Goal: Transaction & Acquisition: Purchase product/service

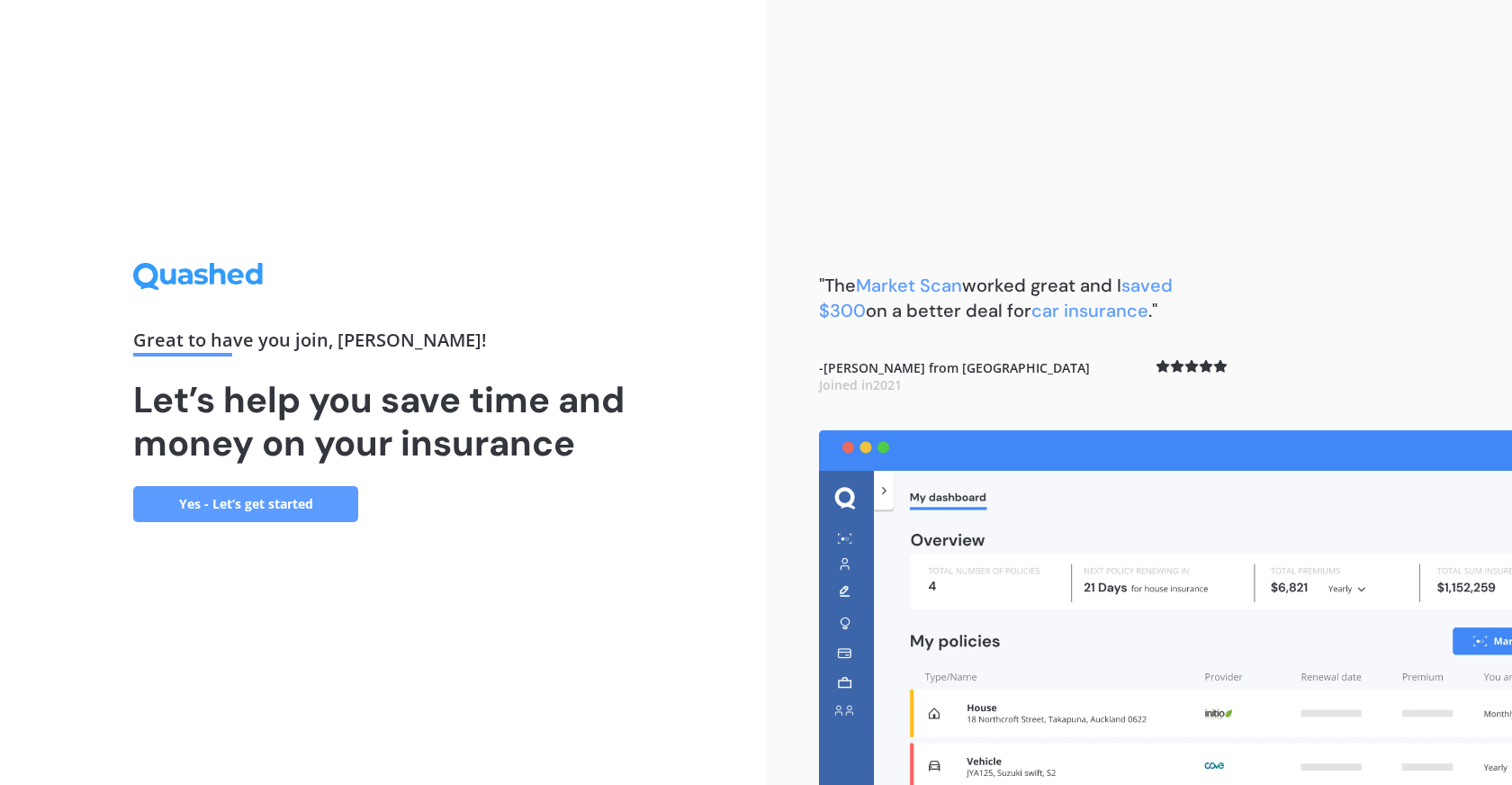
click at [336, 508] on link "Yes - Let’s get started" at bounding box center [246, 503] width 225 height 36
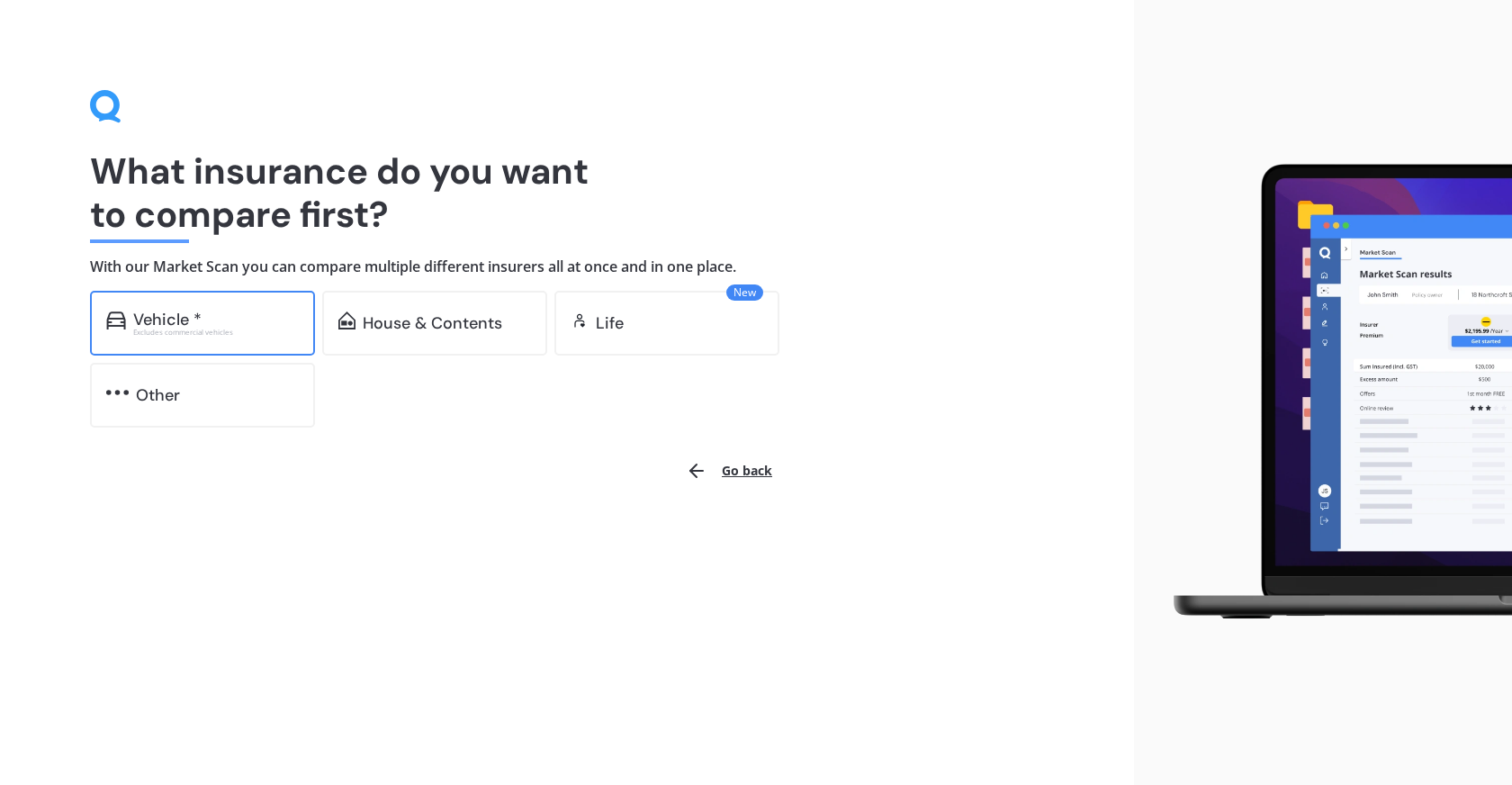
click at [289, 341] on div "Vehicle * Excludes commercial vehicles" at bounding box center [203, 322] width 225 height 65
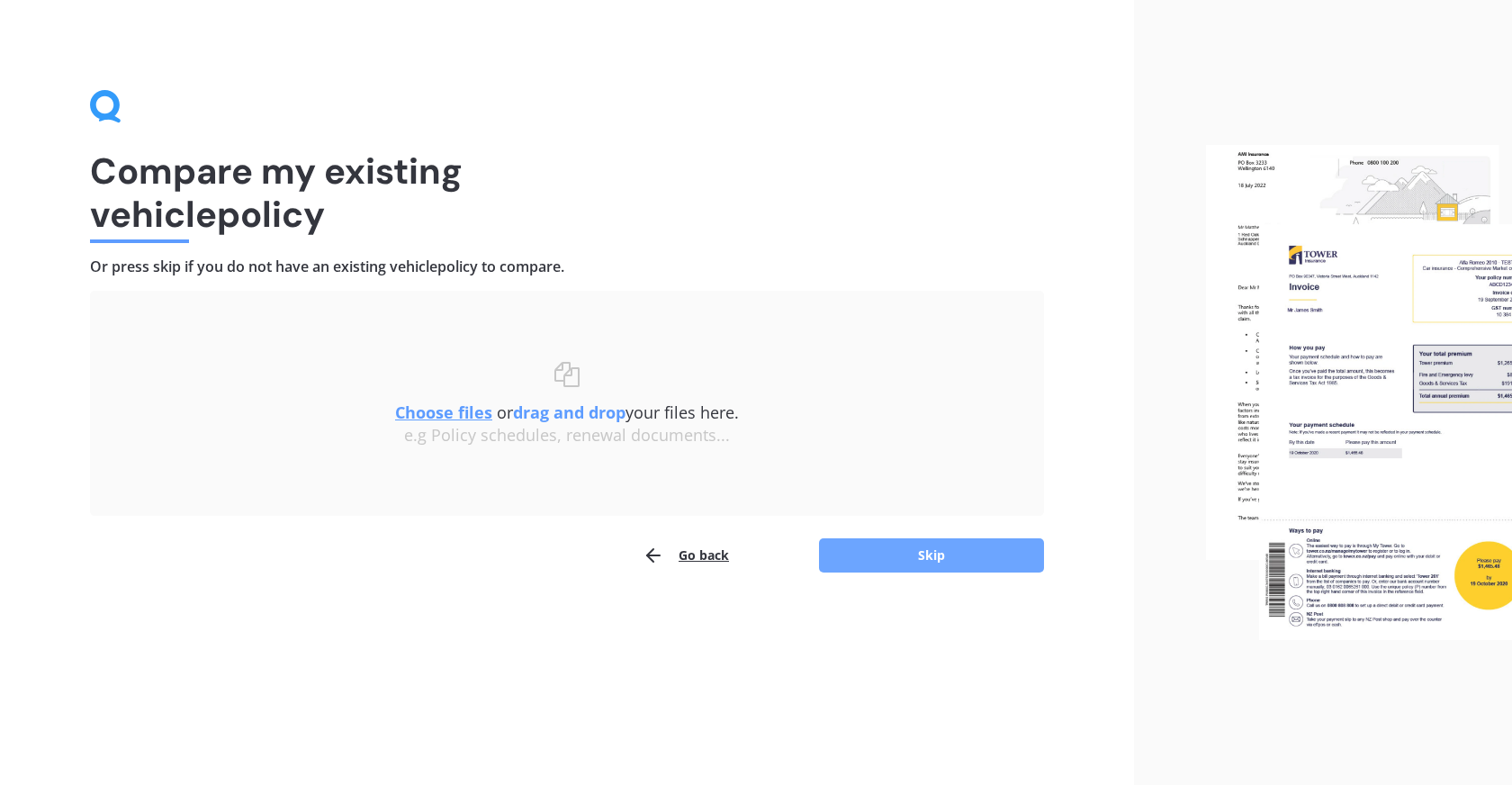
click at [875, 546] on button "Skip" at bounding box center [931, 555] width 225 height 34
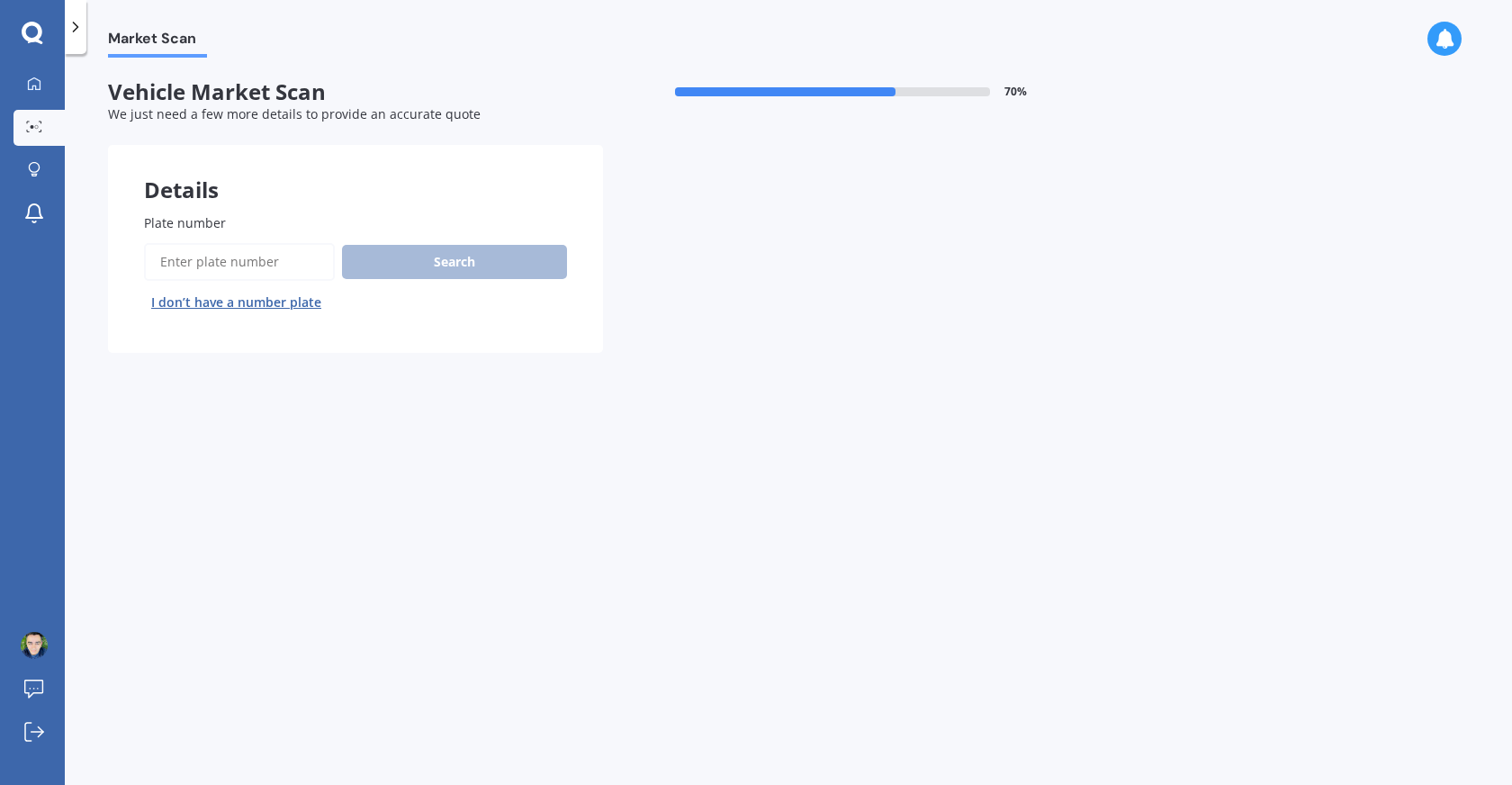
click at [274, 306] on button "I don’t have a number plate" at bounding box center [236, 302] width 184 height 29
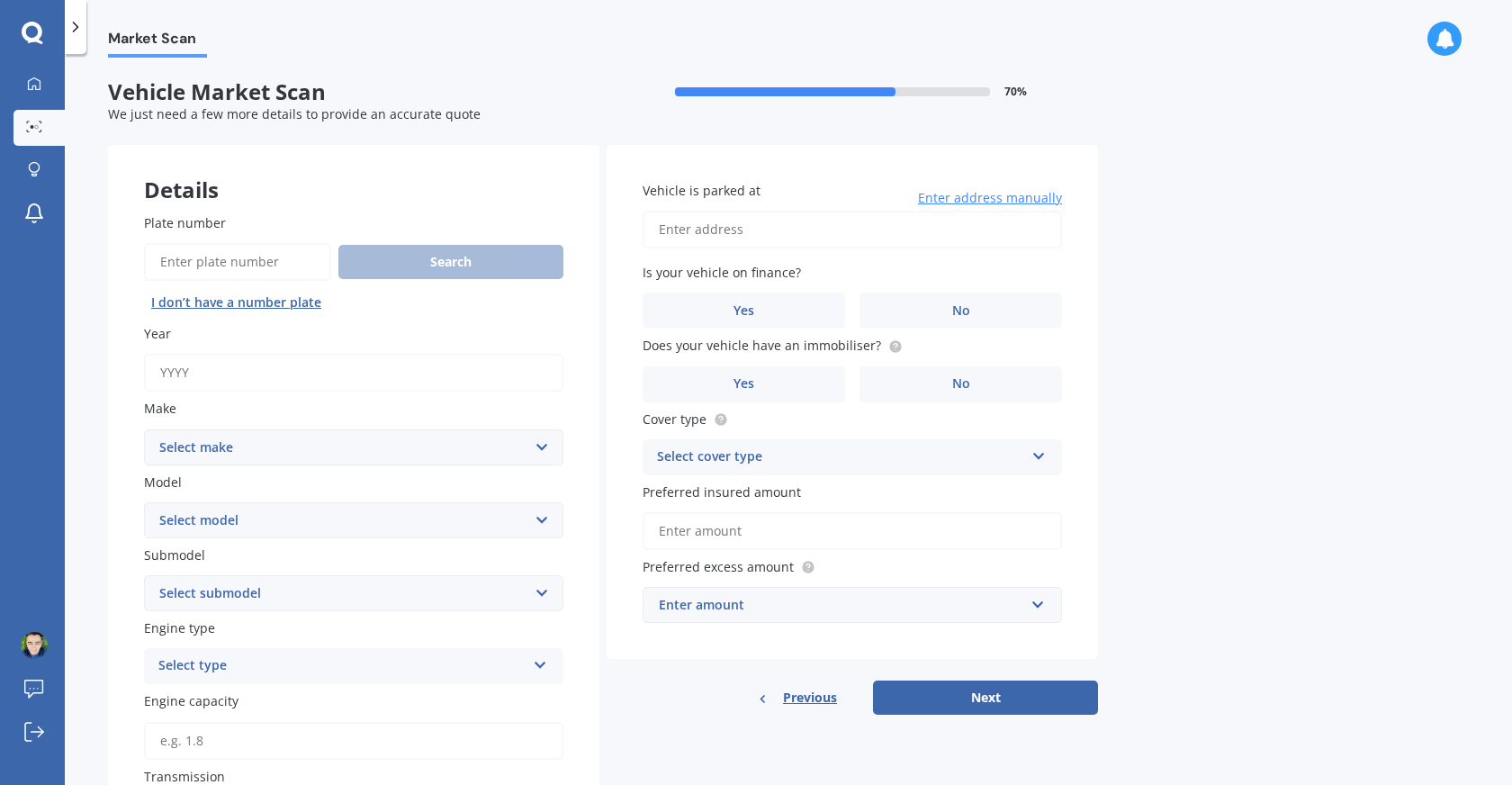
click at [285, 369] on input "Year" at bounding box center [353, 372] width 419 height 37
type input "2018"
click at [331, 447] on select "Select make AC ALFA ROMEO ASTON MARTIN AUDI AUSTIN BEDFORD Bentley BMW BYD CADI…" at bounding box center [353, 446] width 419 height 36
select select "TOYOTA"
click at [144, 430] on select "Select make AC ALFA ROMEO ASTON MARTIN AUDI AUSTIN BEDFORD Bentley BMW BYD CADI…" at bounding box center [353, 446] width 419 height 36
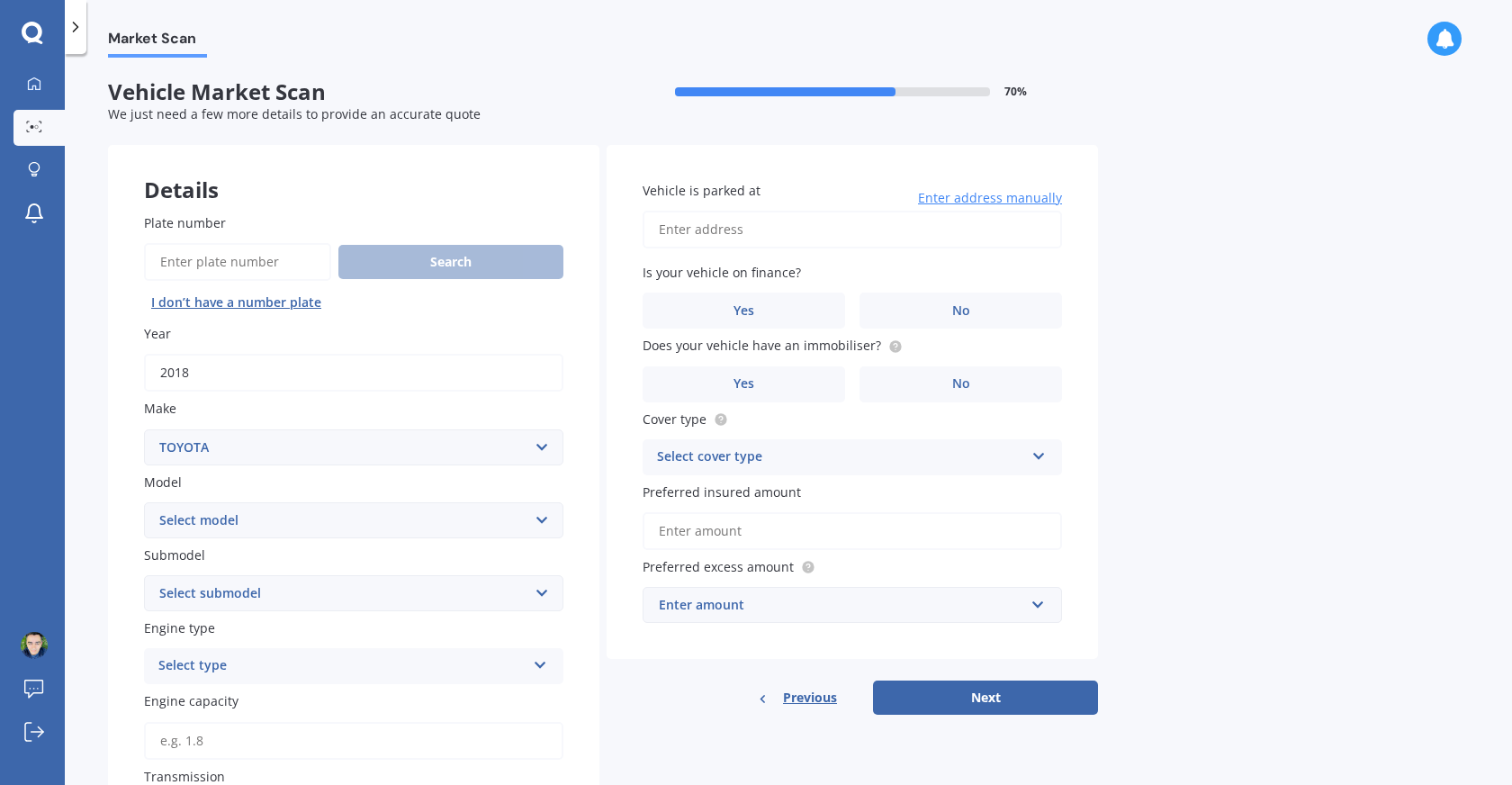
click at [322, 526] on select "Select model 4 Runner 86 [PERSON_NAME] Alphard Altezza Aqua Aristo Aurion Auris…" at bounding box center [353, 519] width 419 height 36
select select "AQUA"
click at [144, 503] on select "Select model 4 Runner 86 [PERSON_NAME] Alphard Altezza Aqua Aristo Aurion Auris…" at bounding box center [353, 519] width 419 height 36
click at [326, 590] on select "Select submodel (All Other) Hatchback Hybrid" at bounding box center [353, 592] width 419 height 36
click at [144, 577] on select "Select submodel (All Other) Hatchback Hybrid" at bounding box center [353, 592] width 419 height 36
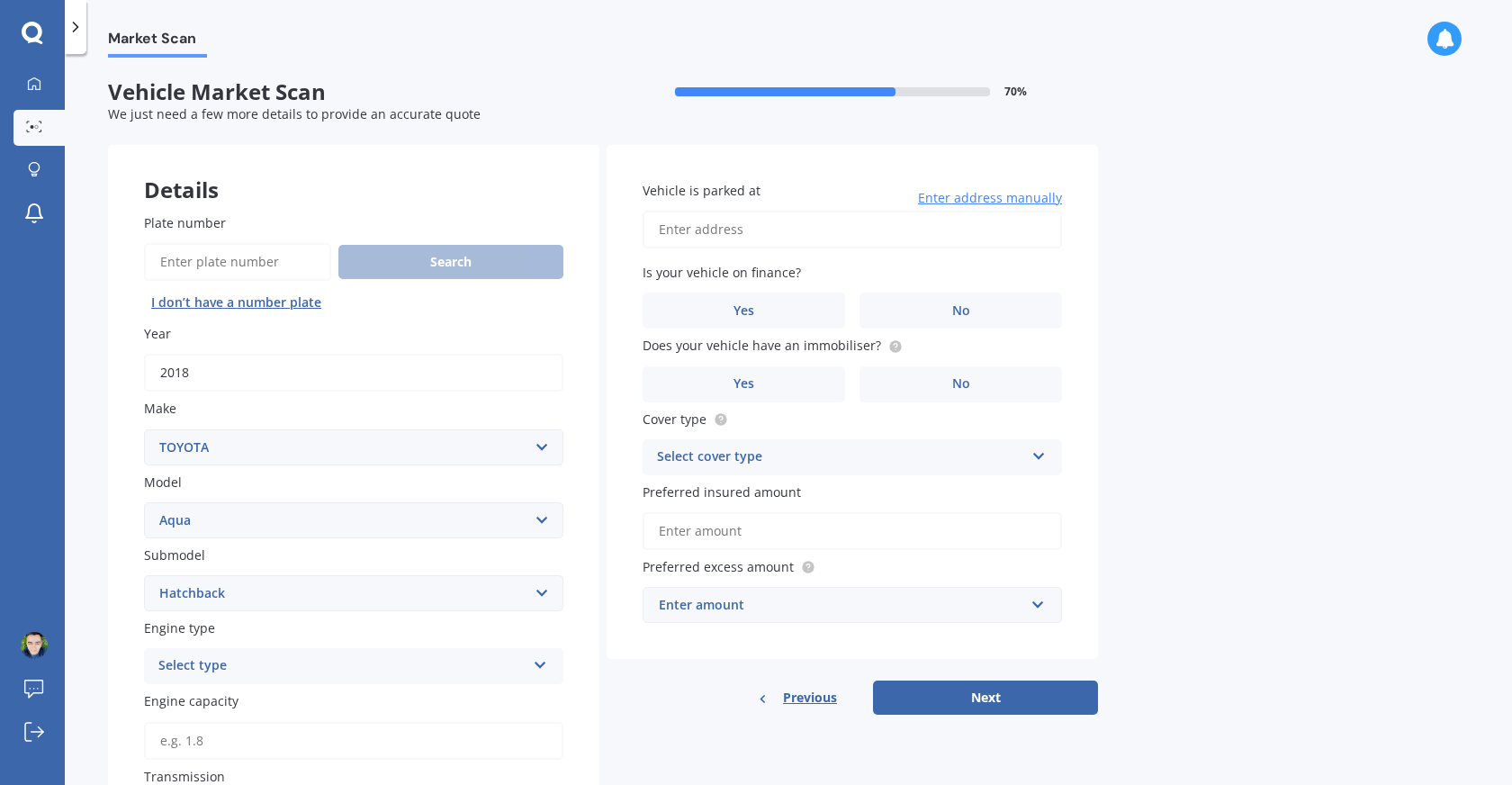
click at [322, 601] on select "Select submodel (All Other) Hatchback Hybrid" at bounding box center [353, 592] width 419 height 36
select select "HYBRID"
click at [144, 577] on select "Select submodel (All Other) Hatchback Hybrid" at bounding box center [353, 592] width 419 height 36
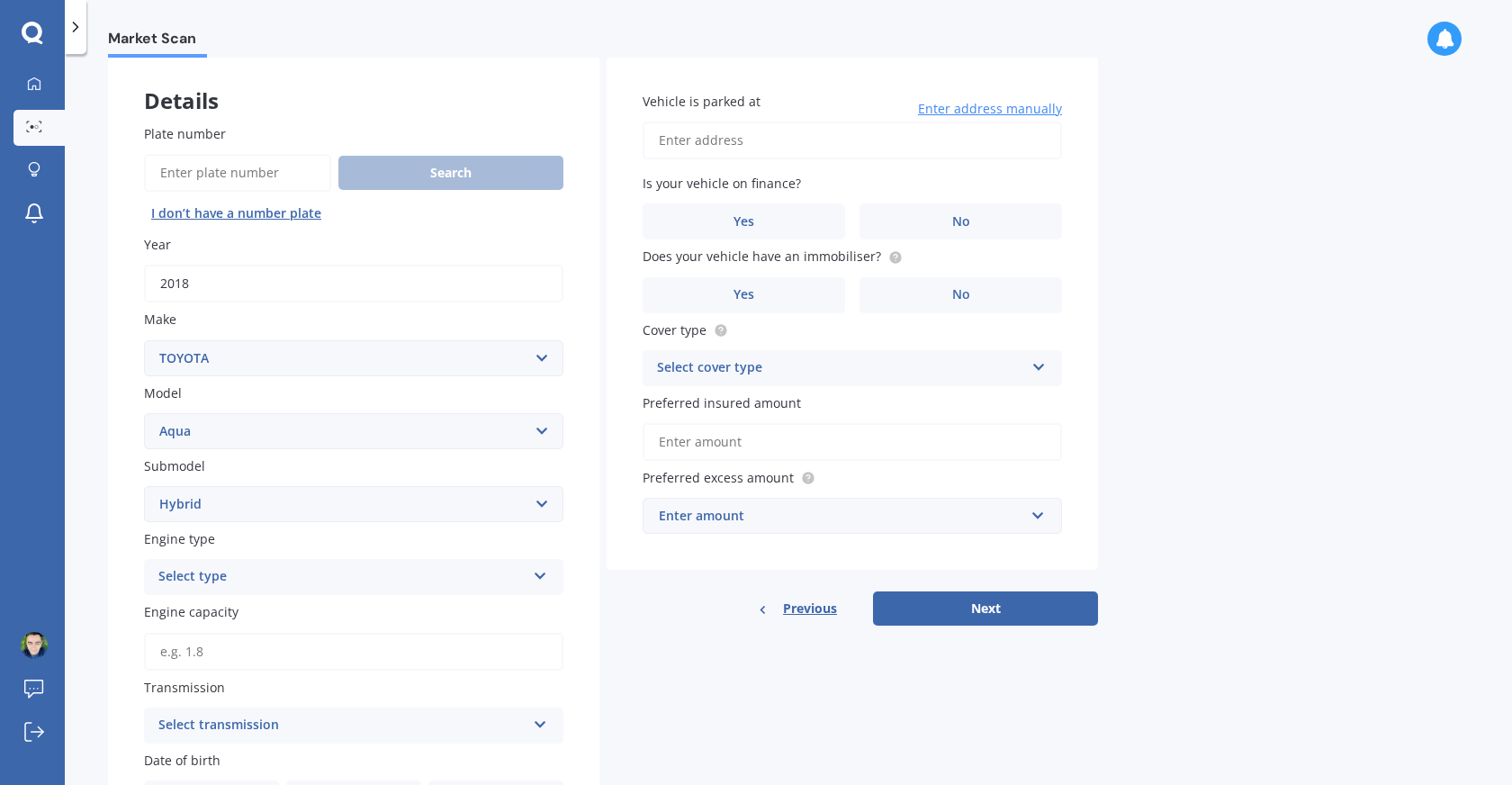
scroll to position [118, 0]
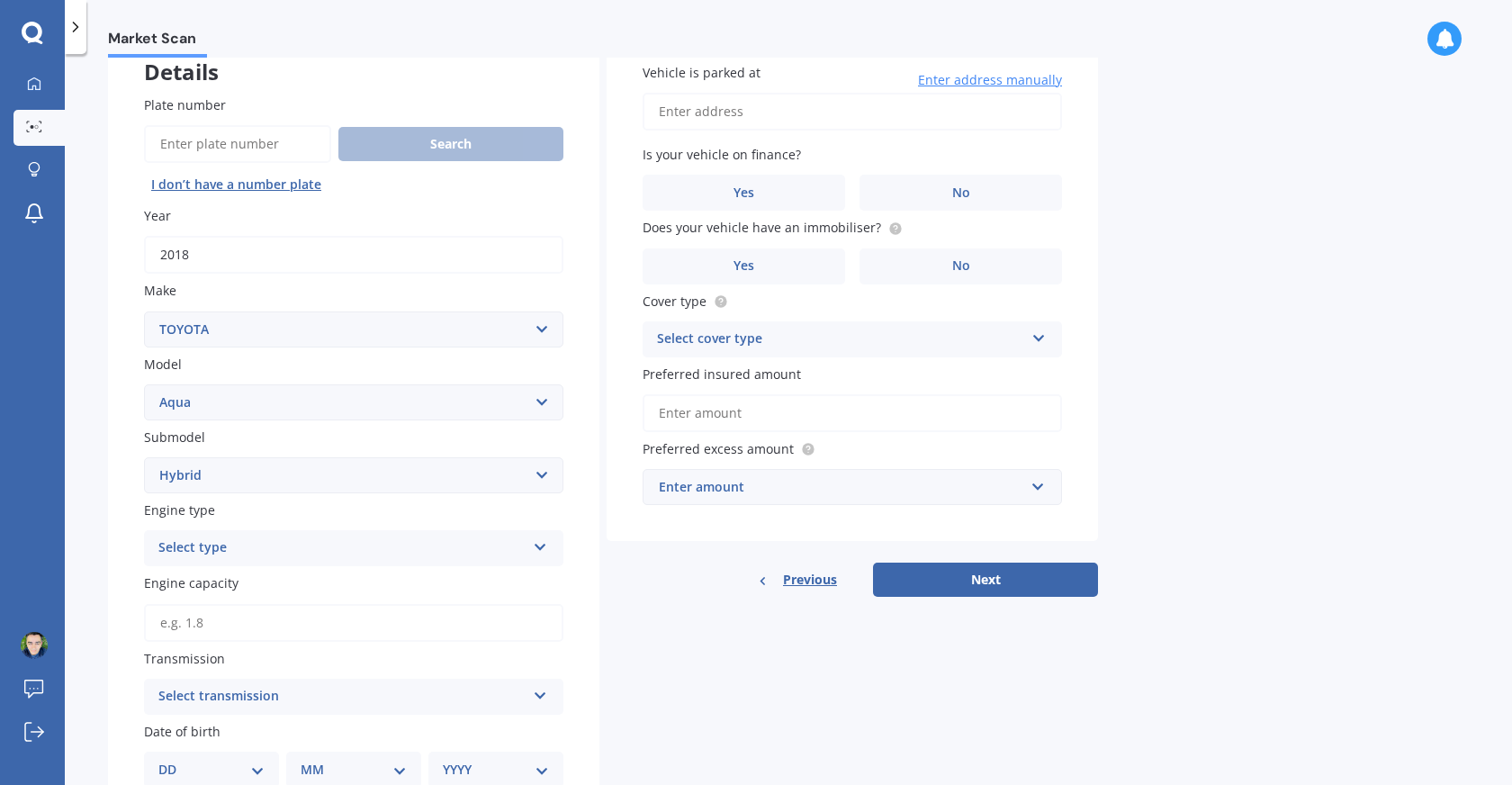
click at [322, 552] on div "Select type" at bounding box center [342, 549] width 367 height 22
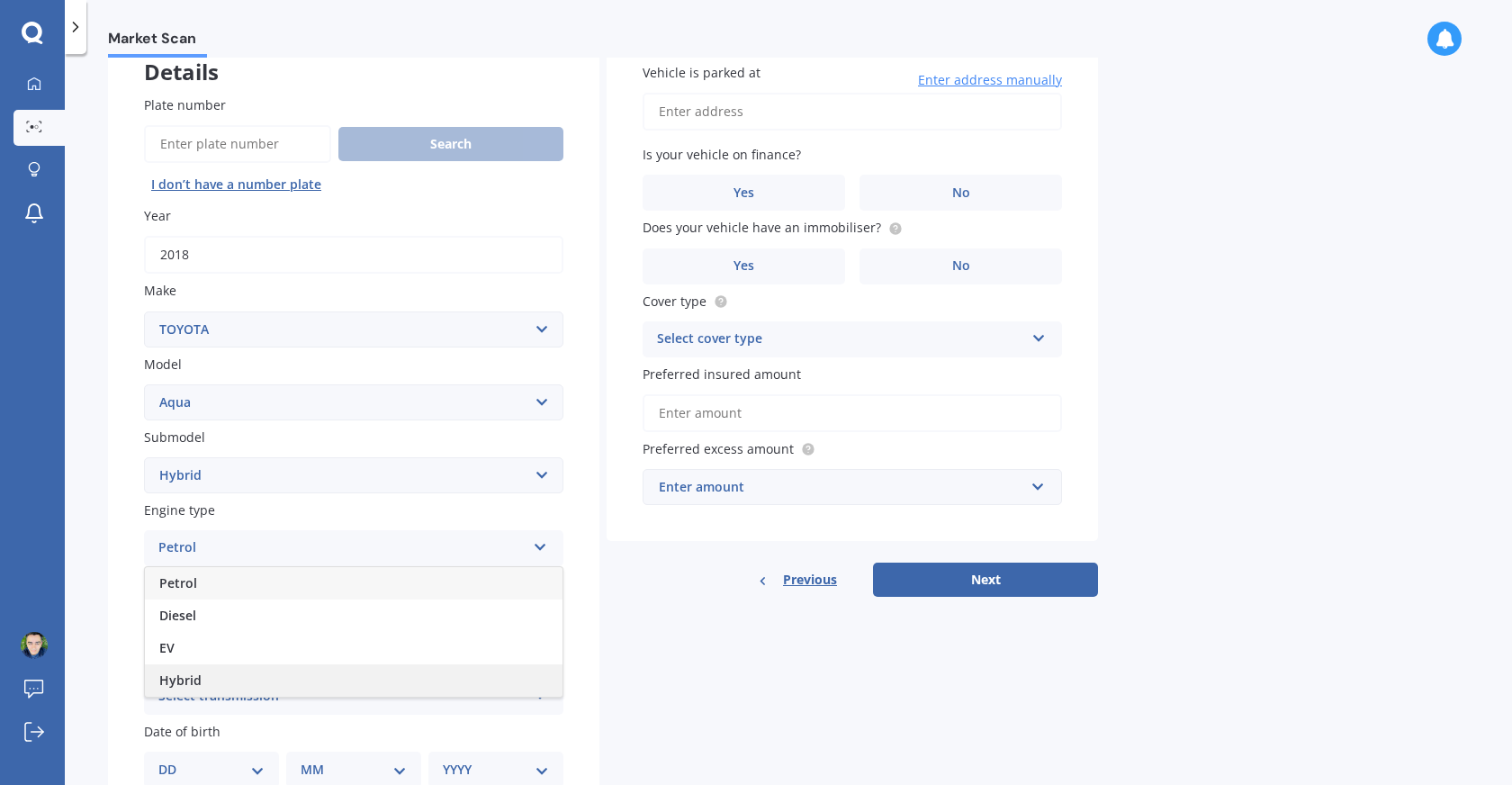
click at [302, 676] on div "Hybrid" at bounding box center [353, 680] width 417 height 32
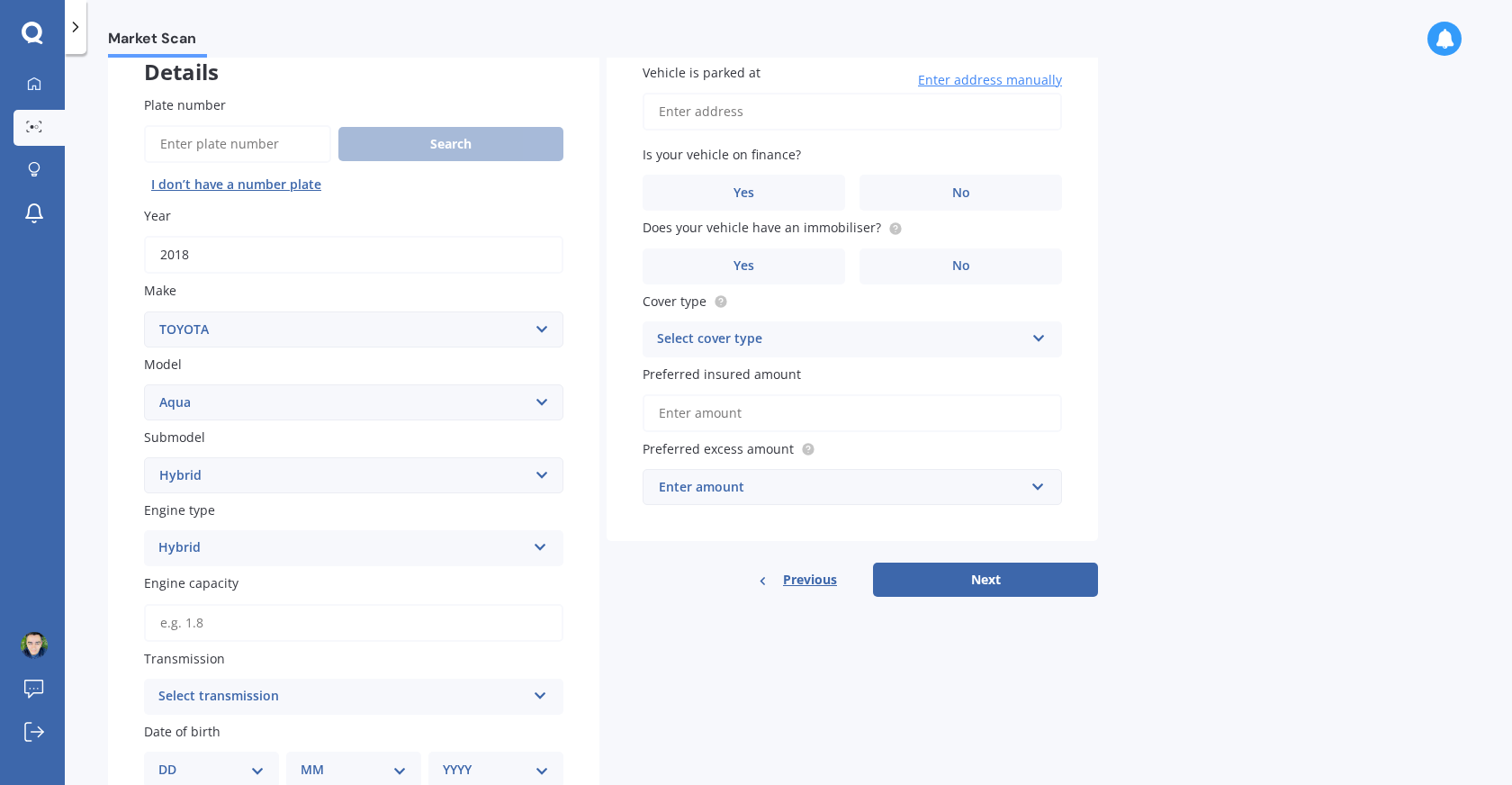
click at [320, 631] on input "Engine capacity" at bounding box center [353, 623] width 419 height 37
type input "1.5"
click at [324, 692] on div "Select transmission" at bounding box center [342, 696] width 367 height 22
click at [328, 604] on div "Auto" at bounding box center [353, 596] width 417 height 32
click at [593, 649] on div "Plate number Search I don’t have a number plate Year [DATE] Make Select make AC…" at bounding box center [353, 587] width 491 height 1056
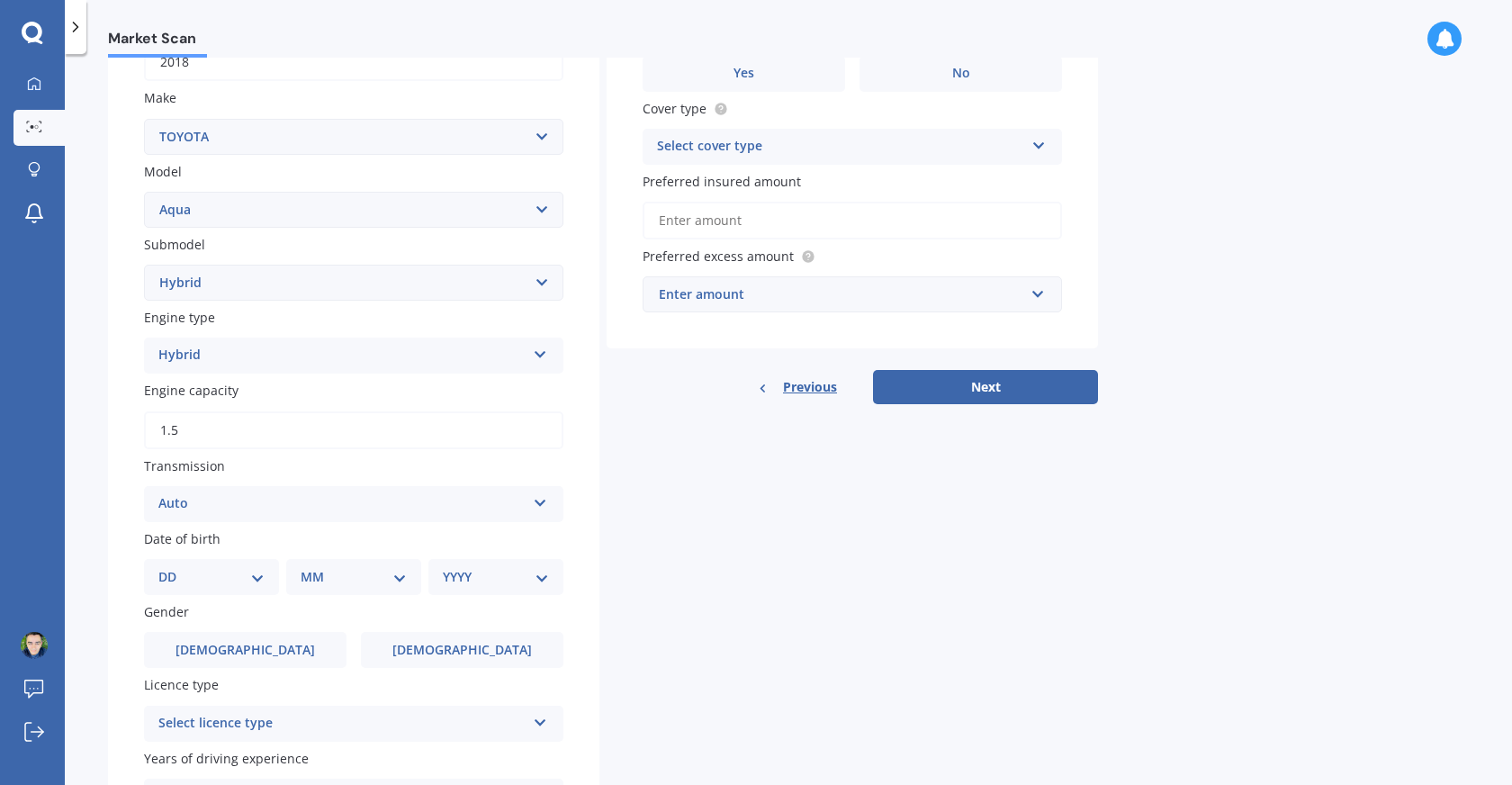
scroll to position [311, 0]
click at [258, 582] on select "DD 01 02 03 04 05 06 07 08 09 10 11 12 13 14 15 16 17 18 19 20 21 22 23 24 25 2…" at bounding box center [212, 576] width 106 height 20
select select "19"
click at [173, 570] on select "DD 01 02 03 04 05 06 07 08 09 10 11 12 13 14 15 16 17 18 19 20 21 22 23 24 25 2…" at bounding box center [212, 576] width 106 height 20
click at [396, 577] on select "MM 01 02 03 04 05 06 07 08 09 10 11 12" at bounding box center [357, 576] width 99 height 20
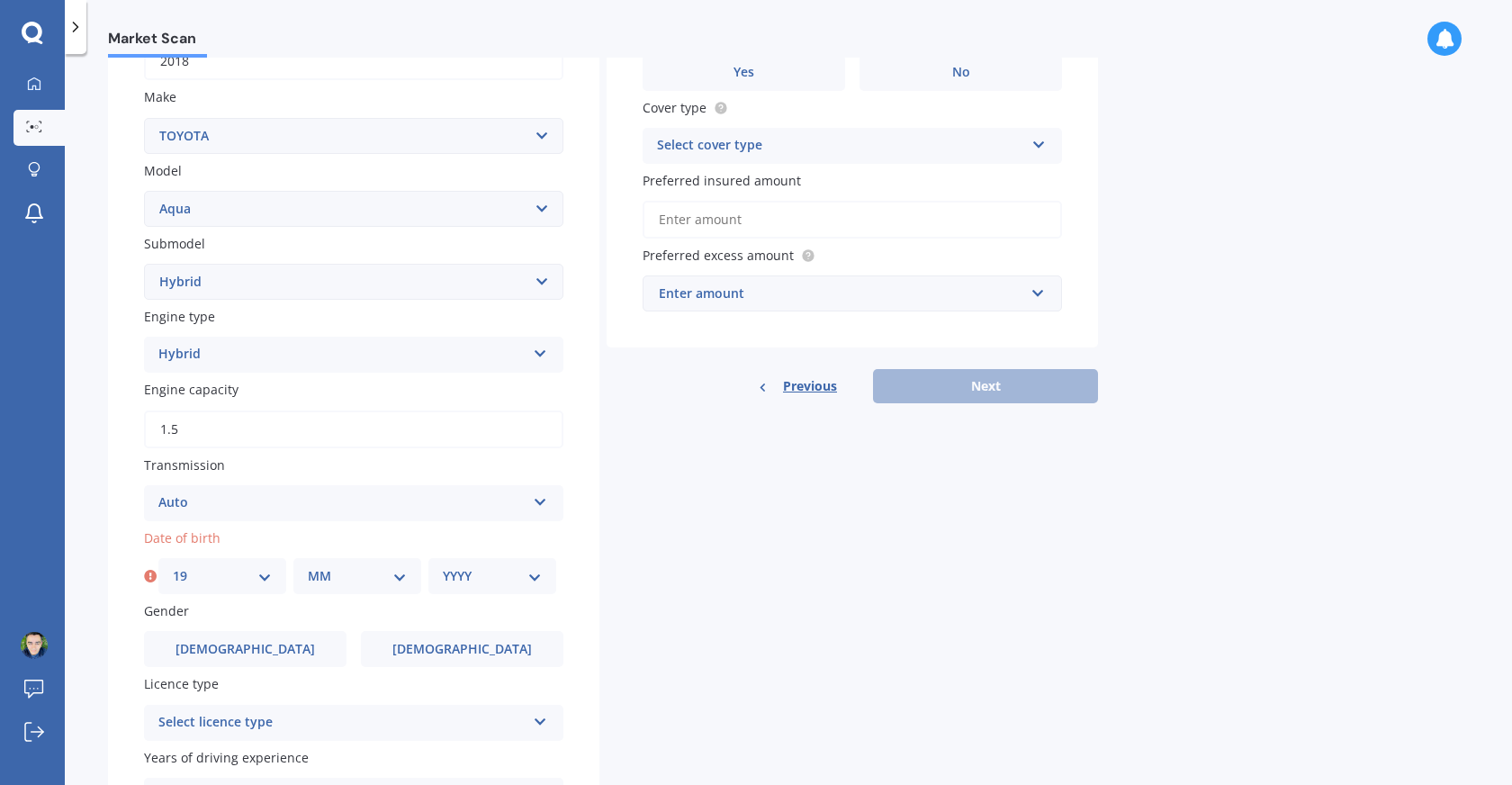
select select "08"
click at [308, 570] on select "MM 01 02 03 04 05 06 07 08 09 10 11 12" at bounding box center [357, 576] width 99 height 20
click at [531, 591] on div "YYYY 2025 2024 2023 2022 2021 2020 2019 2018 2017 2016 2015 2014 2013 2012 2011…" at bounding box center [492, 575] width 128 height 36
click at [535, 577] on select "YYYY 2025 2024 2023 2022 2021 2020 2019 2018 2017 2016 2015 2014 2013 2012 2011…" at bounding box center [492, 576] width 99 height 20
select select "1970"
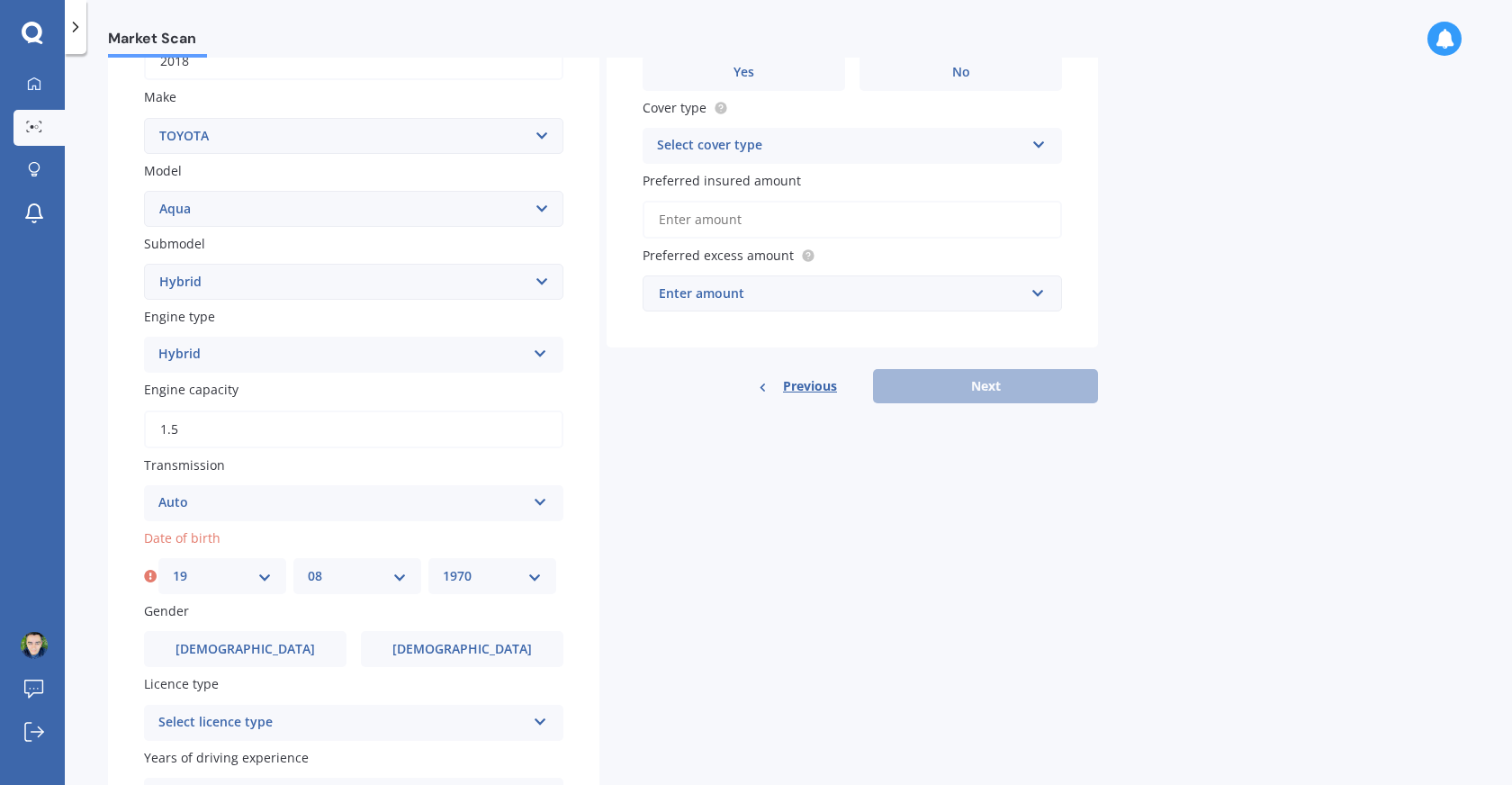
click at [443, 570] on select "YYYY 2025 2024 2023 2022 2021 2020 2019 2018 2017 2016 2015 2014 2013 2012 2011…" at bounding box center [492, 576] width 99 height 20
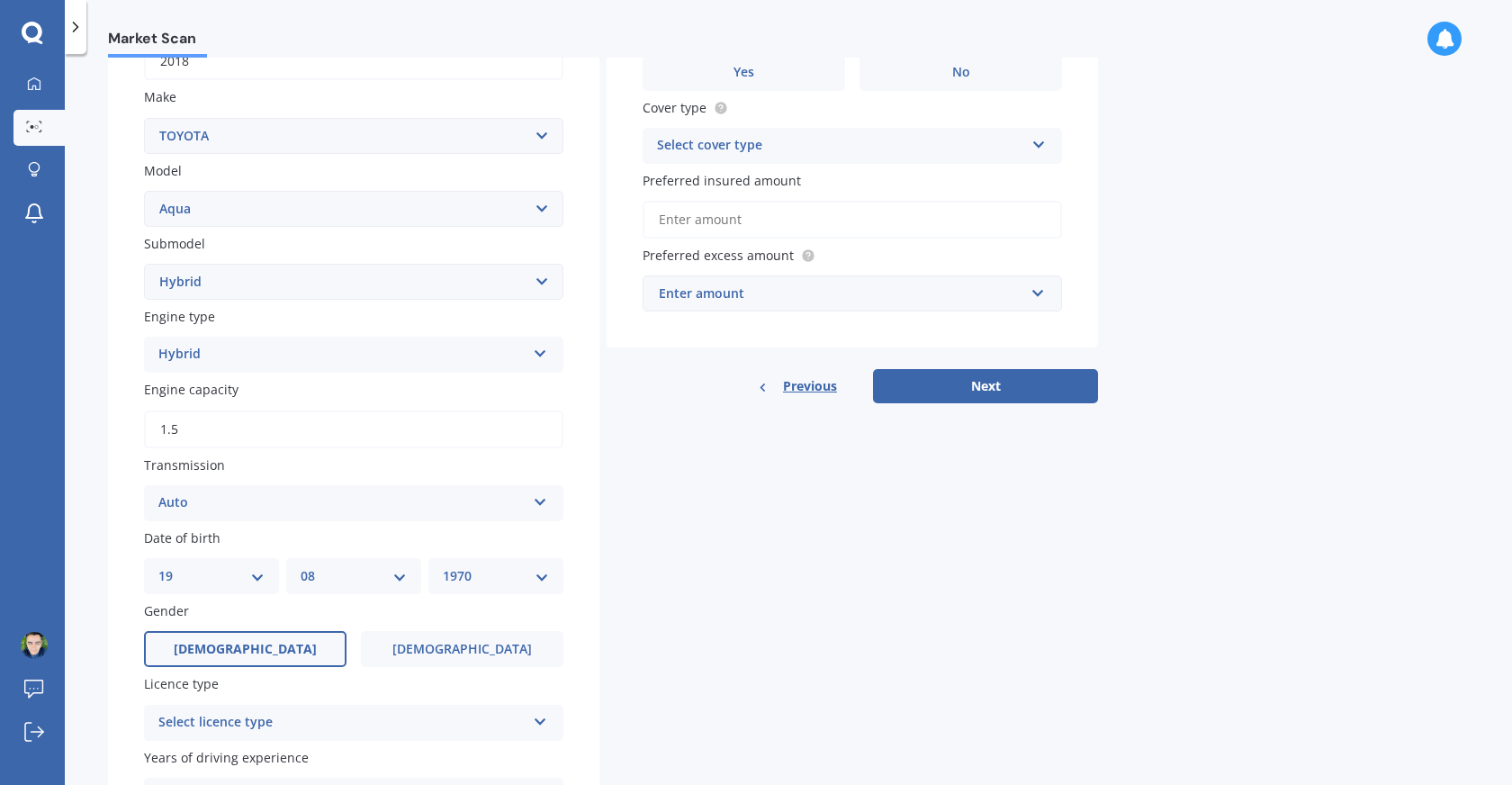
click at [300, 653] on label "[DEMOGRAPHIC_DATA]" at bounding box center [246, 648] width 203 height 36
click at [0, 0] on input "[DEMOGRAPHIC_DATA]" at bounding box center [0, 0] width 0 height 0
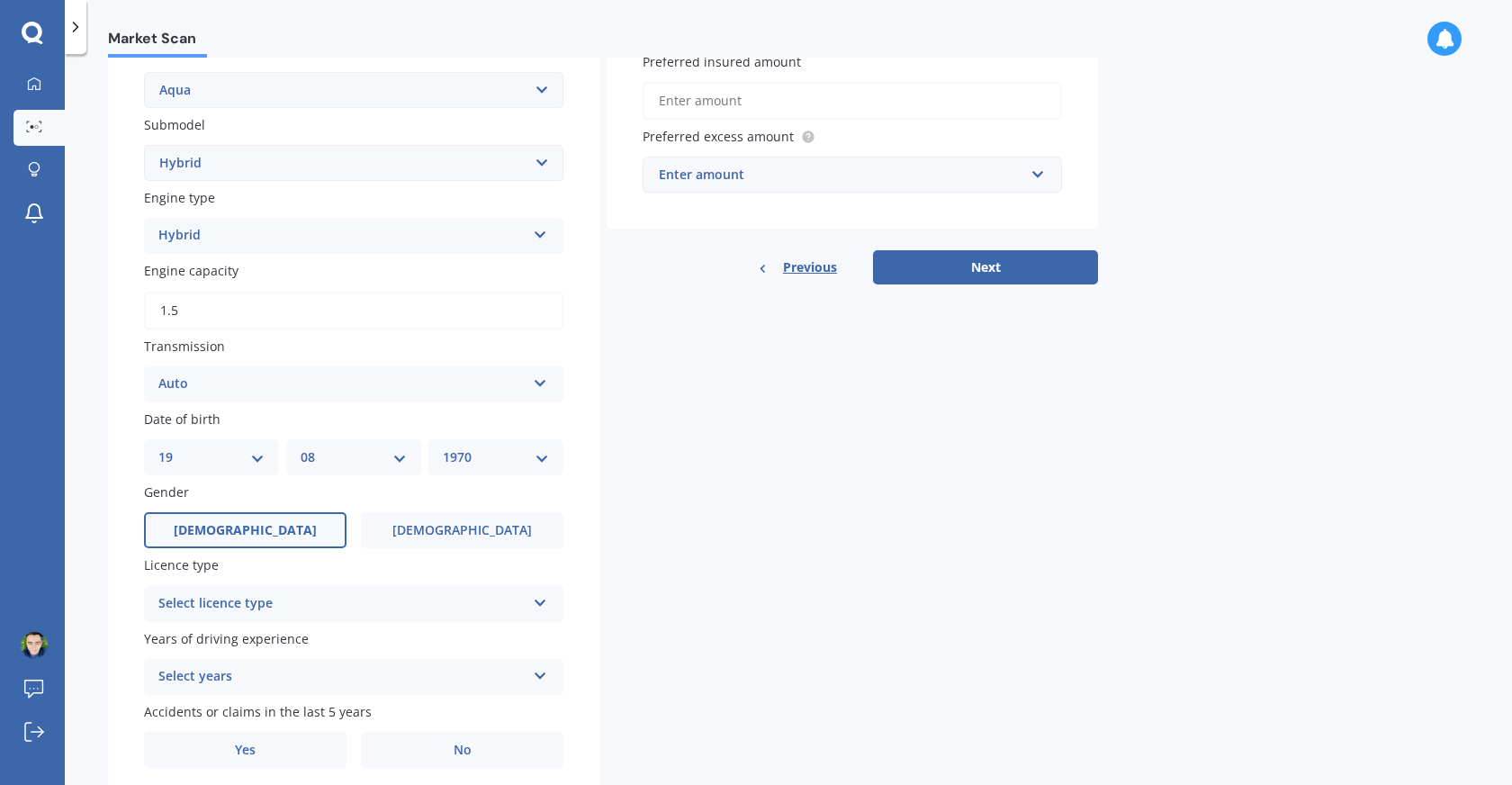
scroll to position [501, 0]
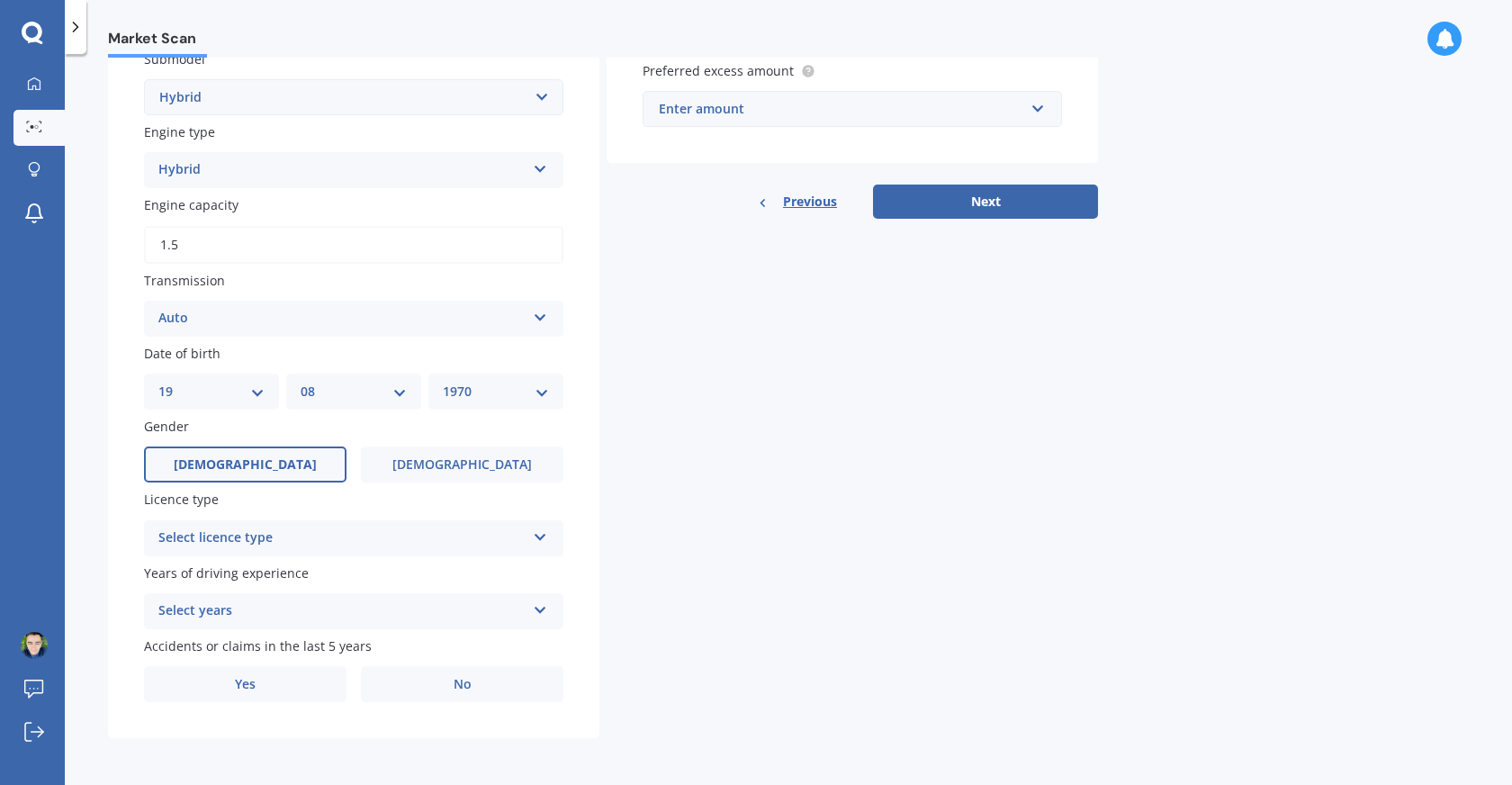
click at [542, 534] on icon at bounding box center [541, 534] width 16 height 13
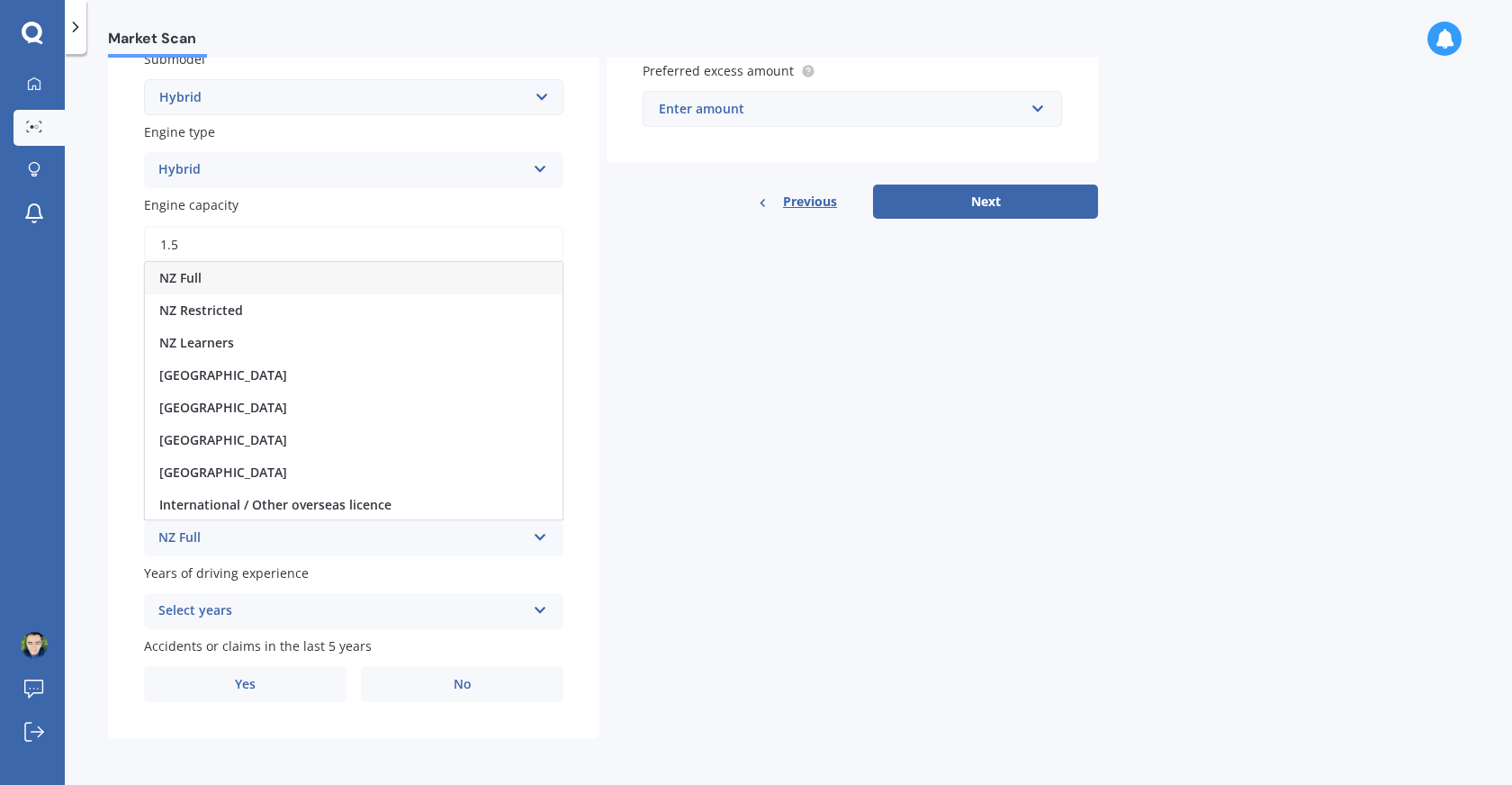
click at [462, 271] on div "NZ Full" at bounding box center [353, 277] width 417 height 32
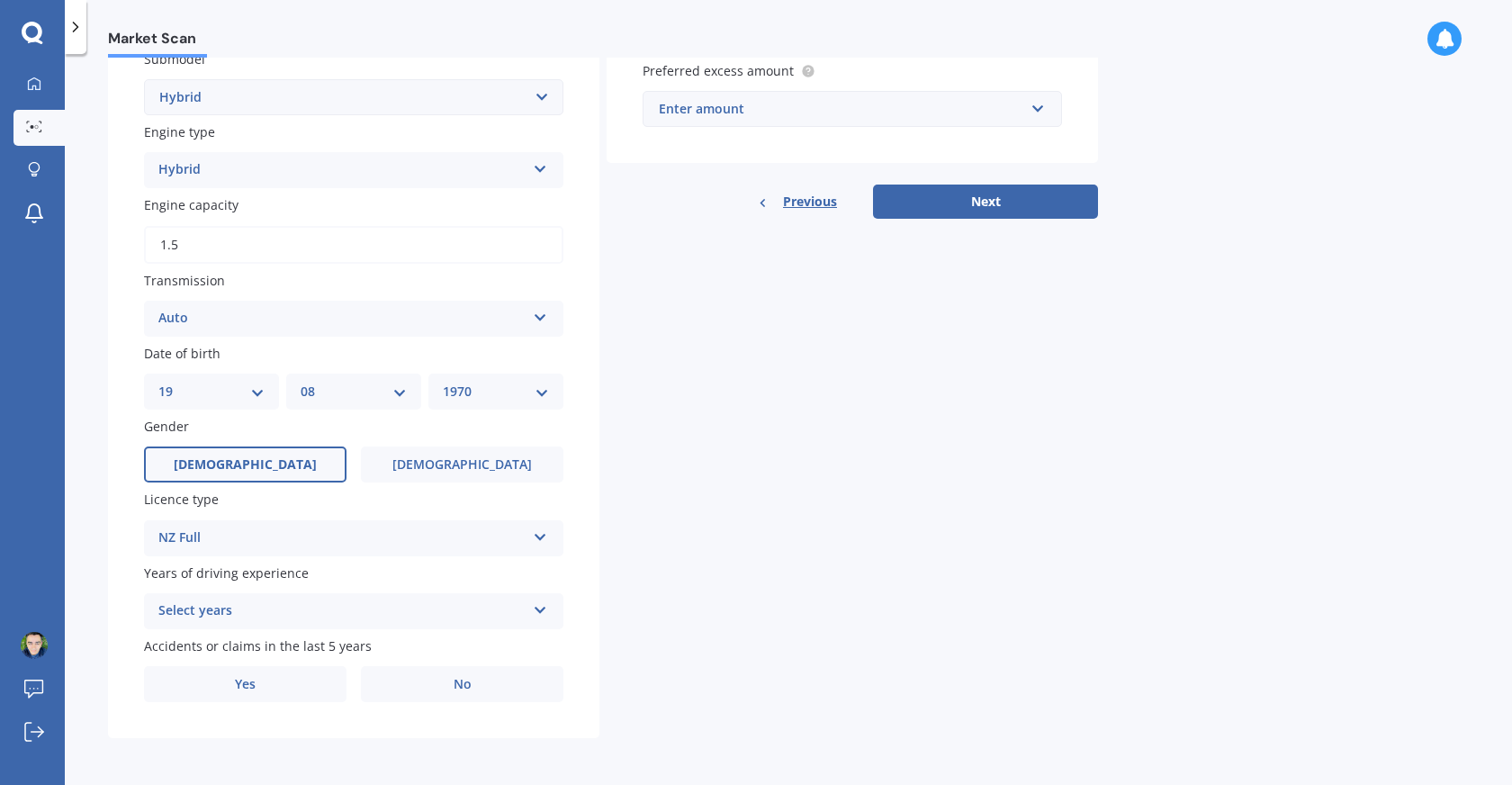
click at [516, 604] on div "Select years" at bounding box center [342, 612] width 367 height 22
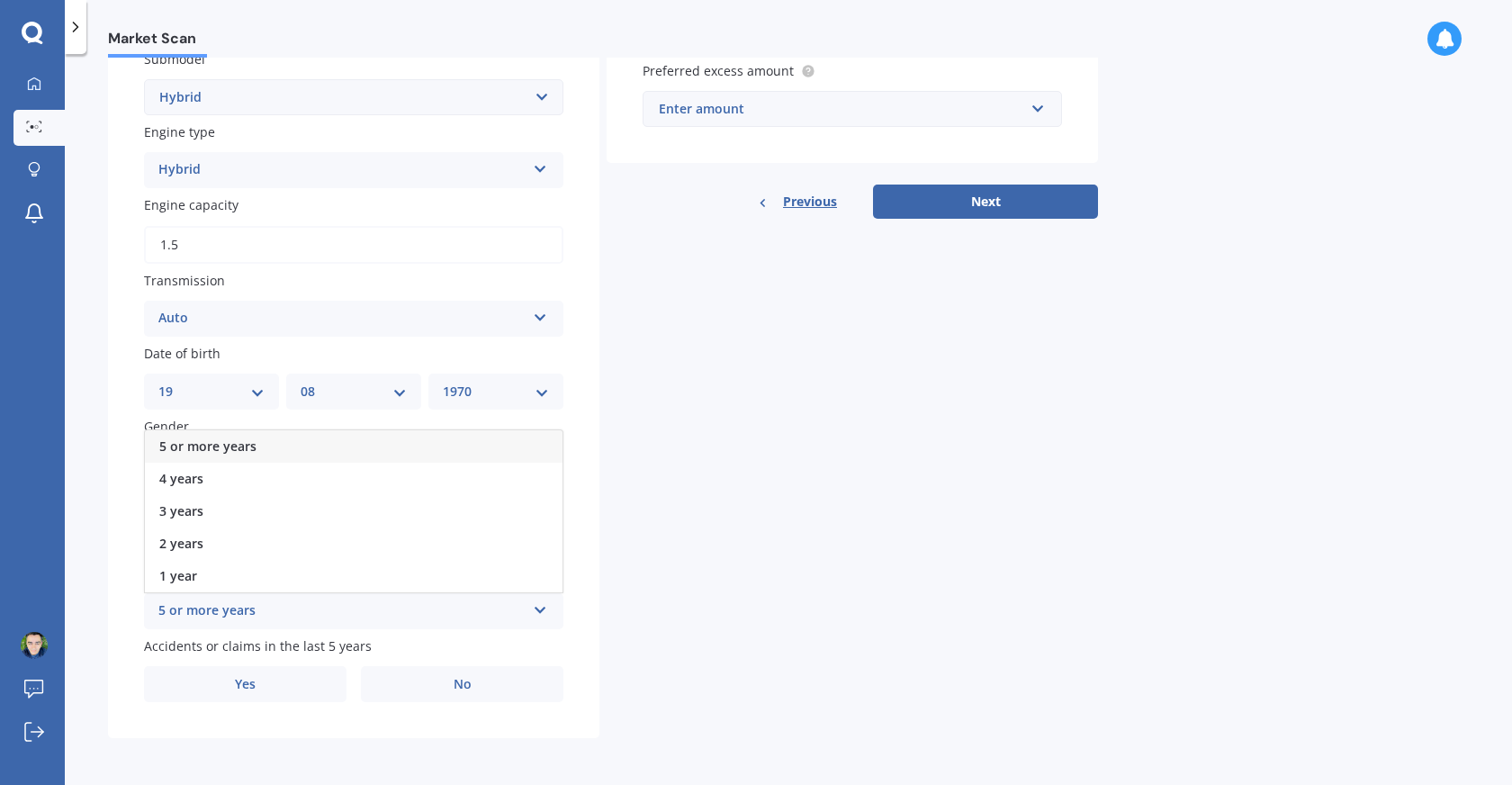
click at [507, 450] on div "5 or more years" at bounding box center [353, 445] width 417 height 32
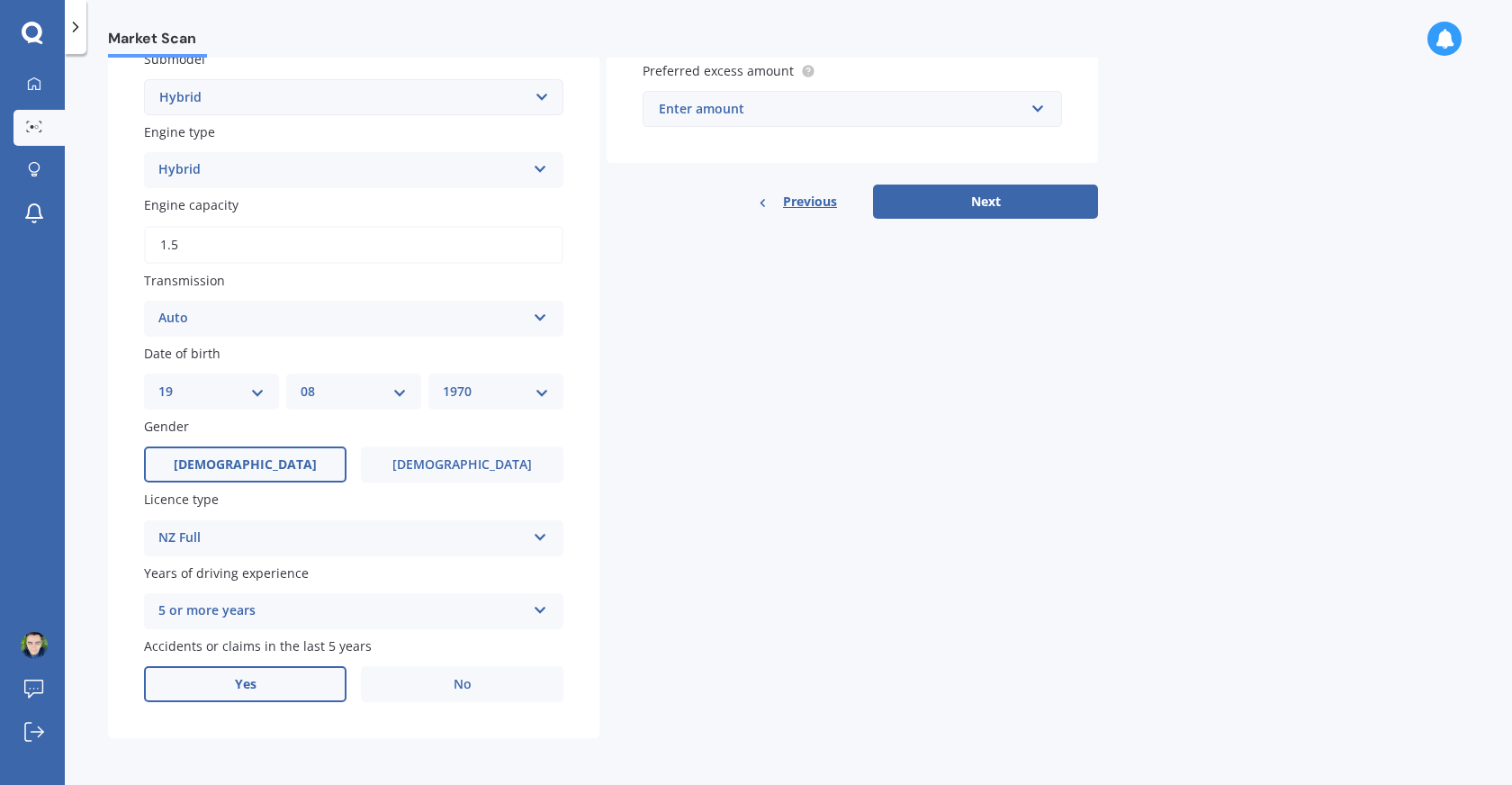
click at [309, 673] on label "Yes" at bounding box center [246, 684] width 203 height 36
click at [0, 0] on input "Yes" at bounding box center [0, 0] width 0 height 0
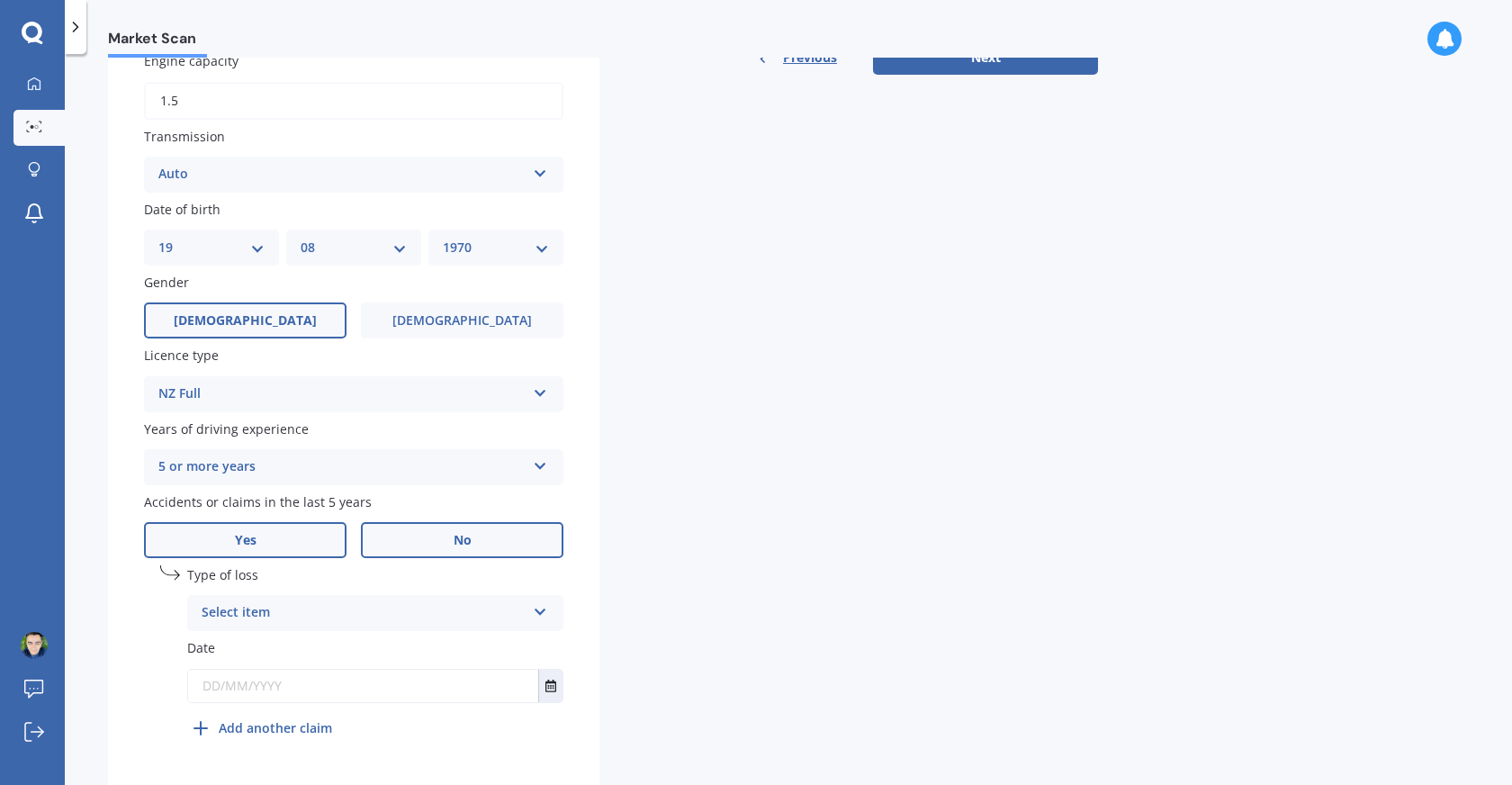
scroll to position [697, 0]
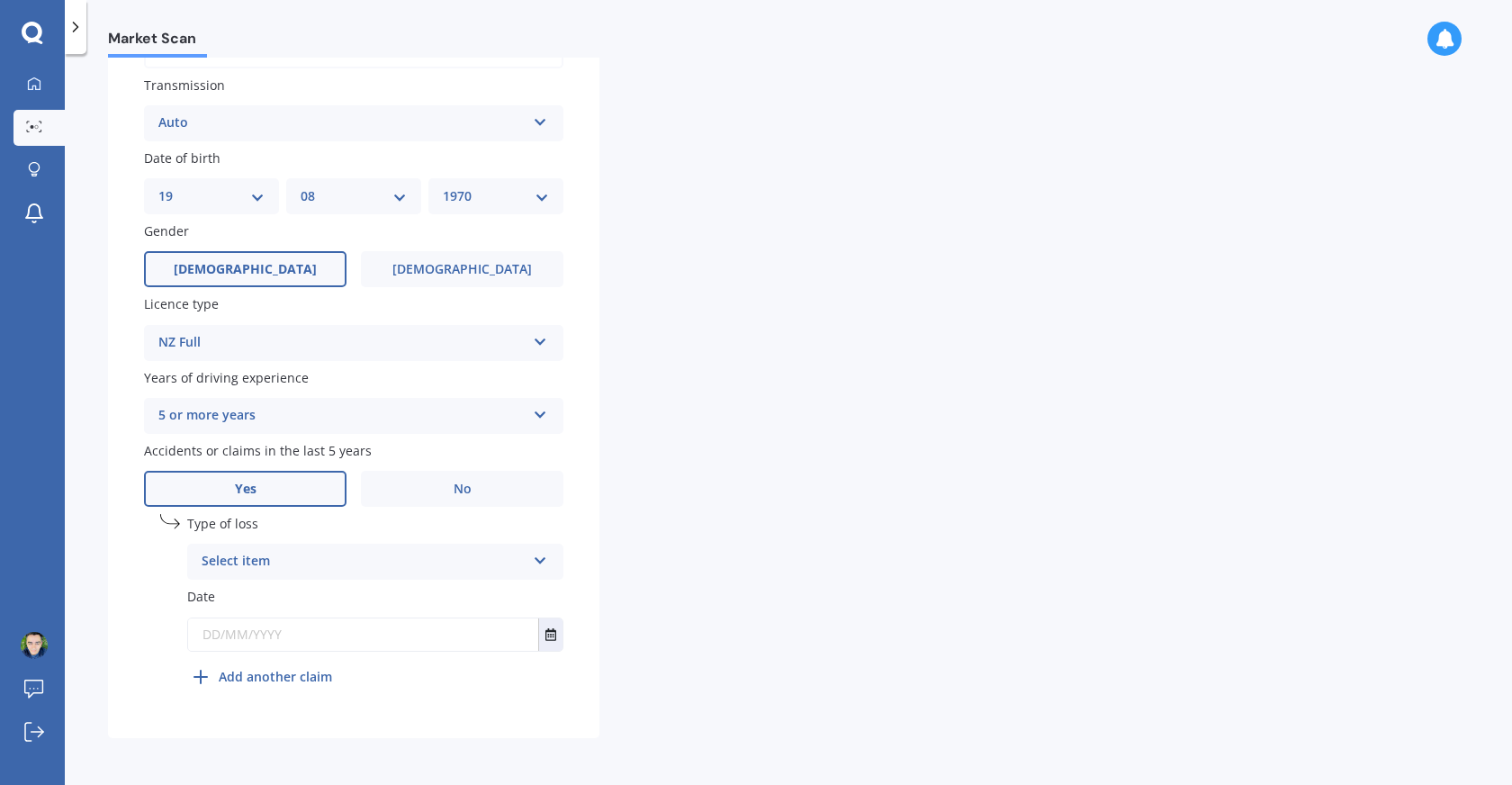
click at [537, 563] on icon at bounding box center [541, 557] width 16 height 13
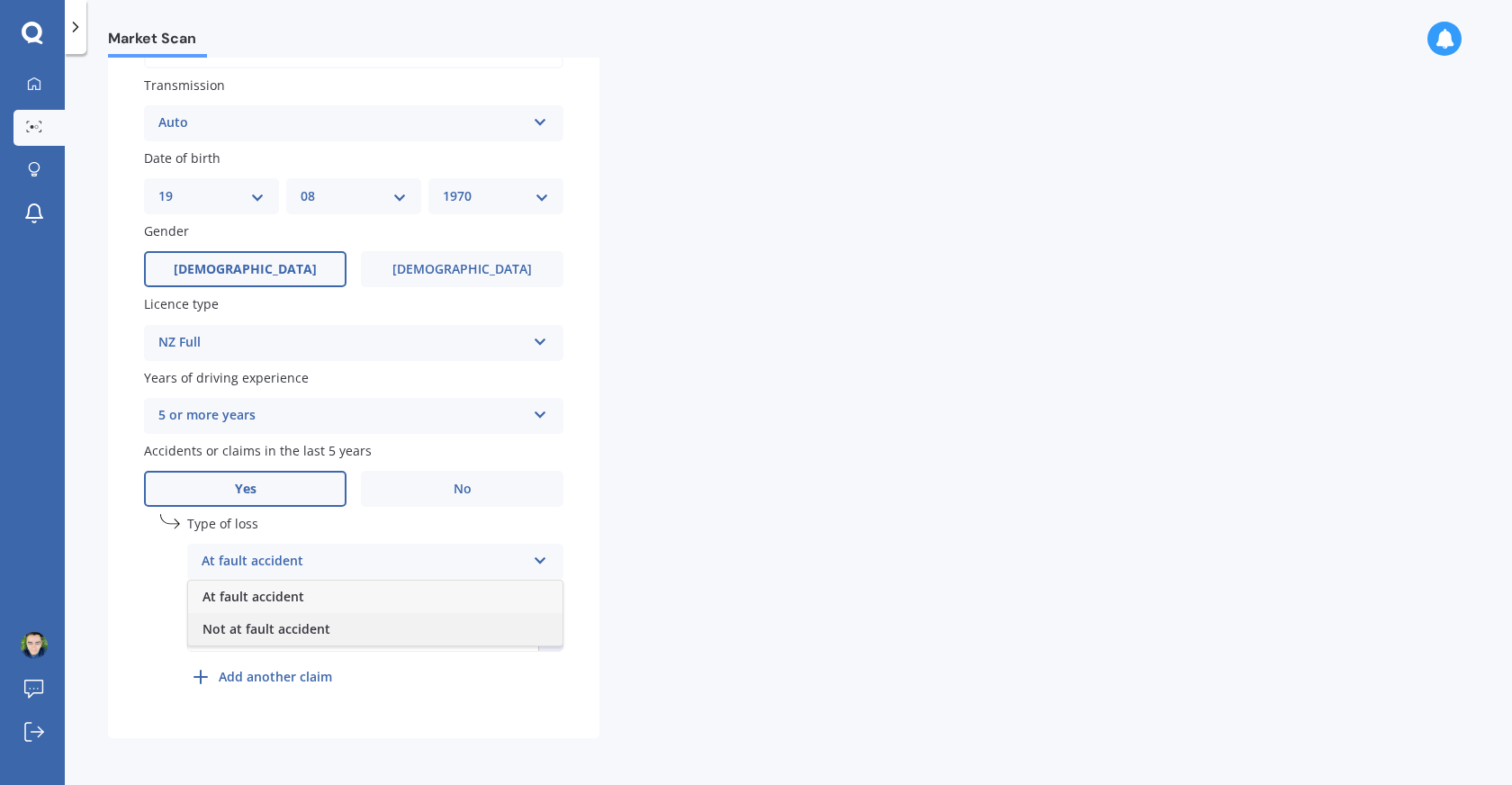
click at [517, 623] on div "Not at fault accident" at bounding box center [375, 628] width 374 height 32
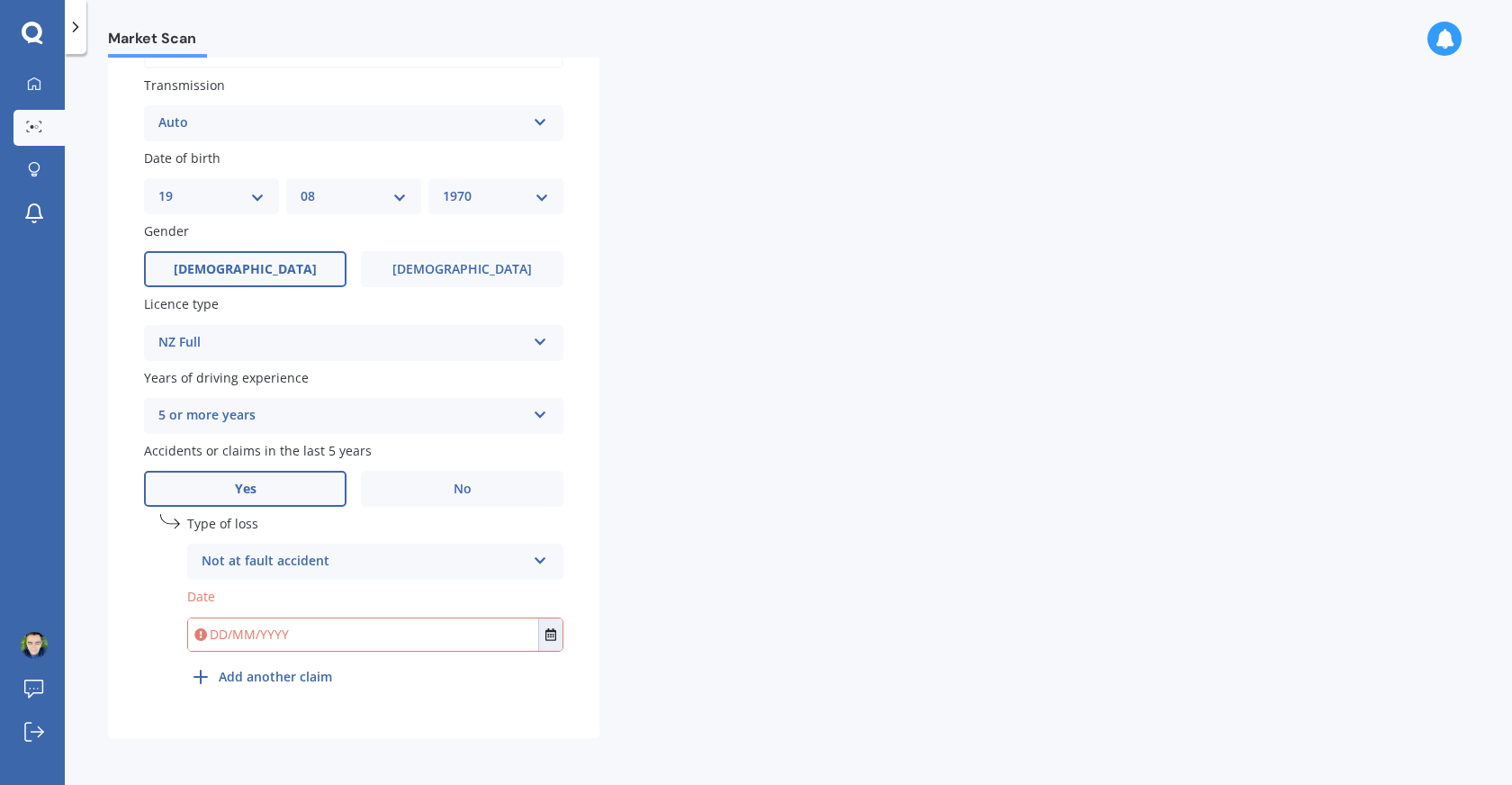
click at [542, 554] on icon at bounding box center [541, 557] width 16 height 13
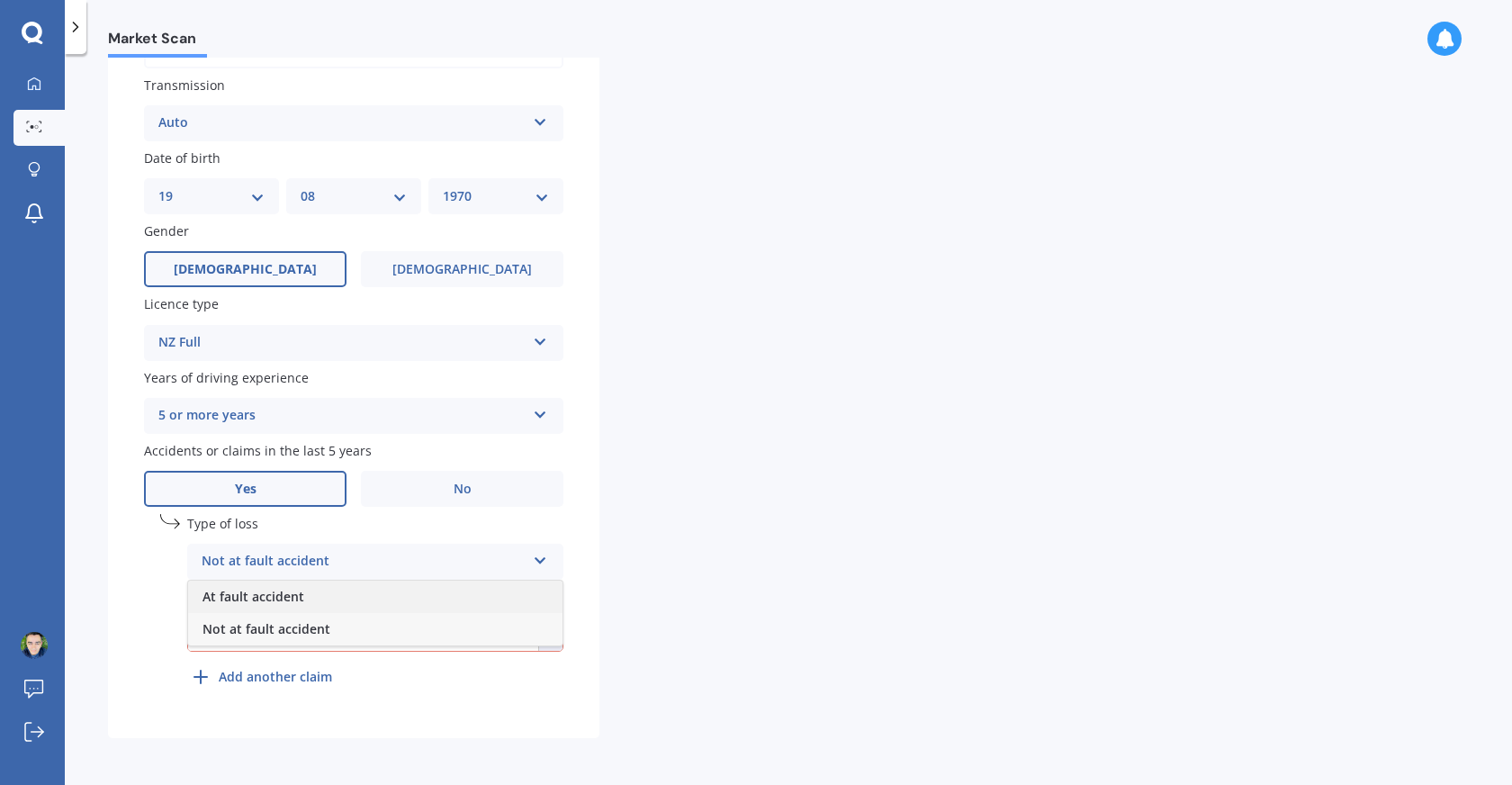
click at [509, 590] on div "At fault accident" at bounding box center [375, 596] width 374 height 32
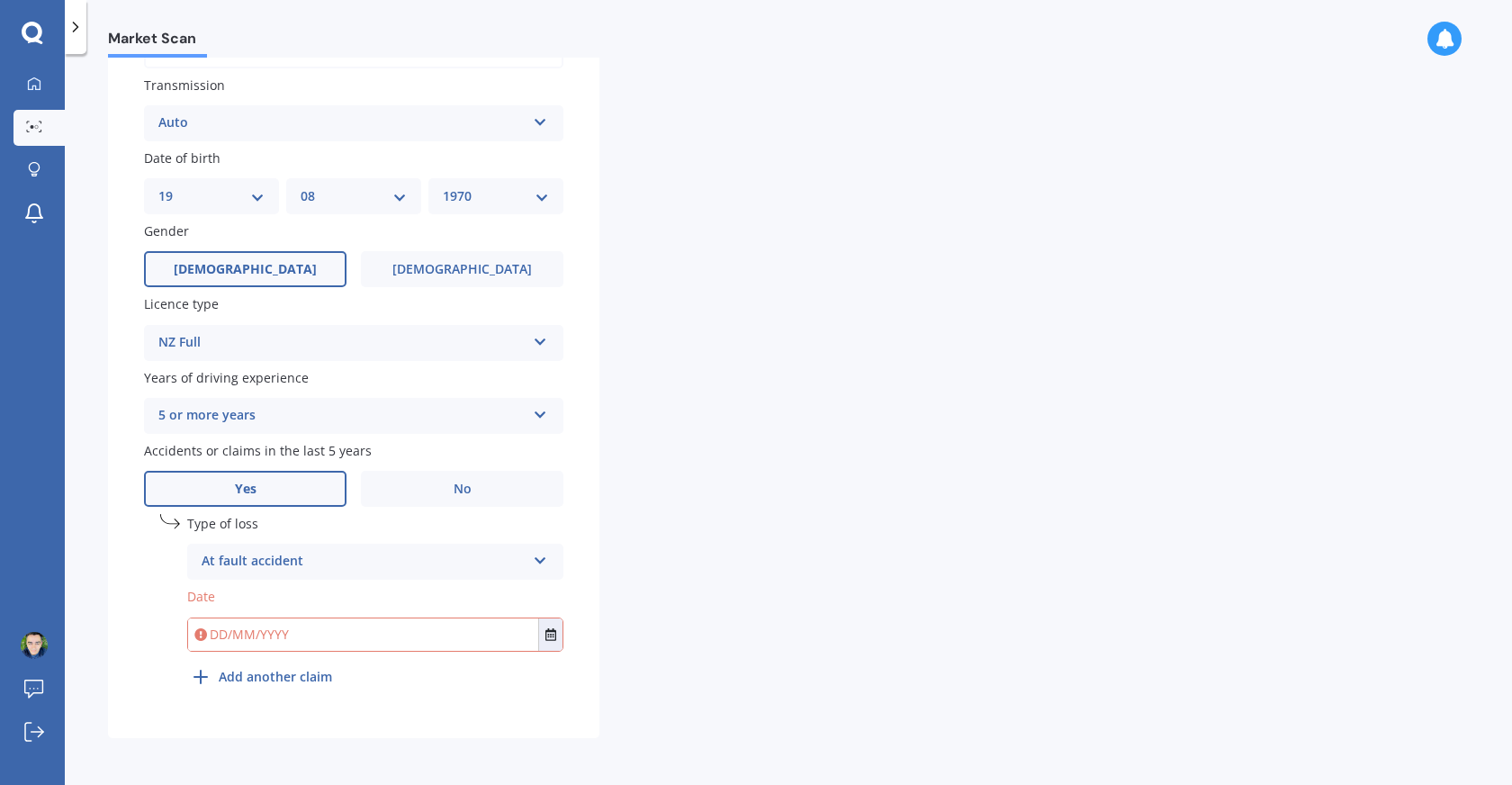
click at [488, 631] on input "text" at bounding box center [363, 633] width 351 height 32
click at [553, 629] on icon "Select date" at bounding box center [551, 634] width 11 height 13
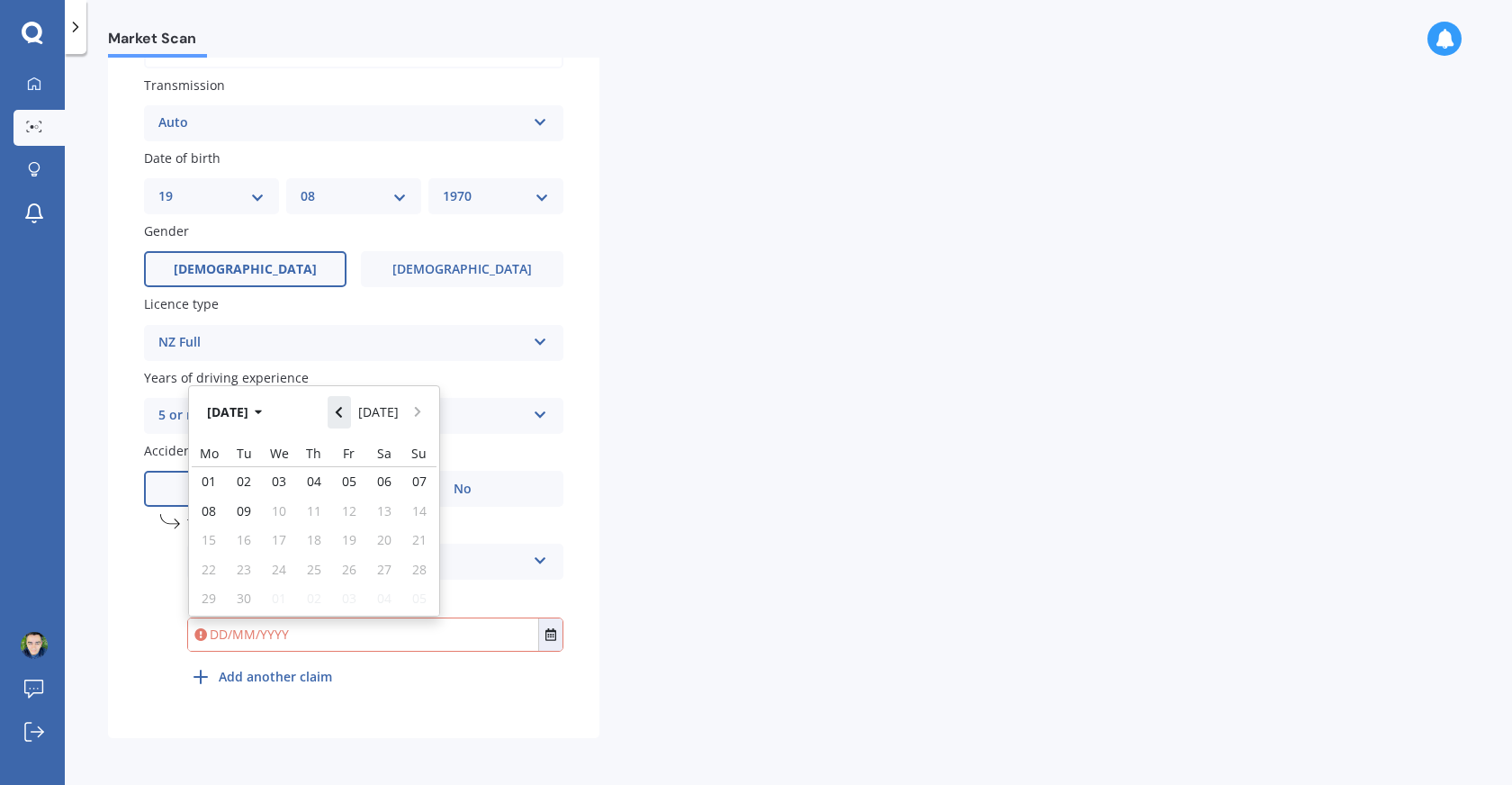
click at [351, 417] on button "Navigate back" at bounding box center [340, 412] width 24 height 32
click at [351, 417] on button "Navigate back" at bounding box center [340, 406] width 24 height 32
click at [351, 417] on button "Navigate back" at bounding box center [340, 412] width 24 height 32
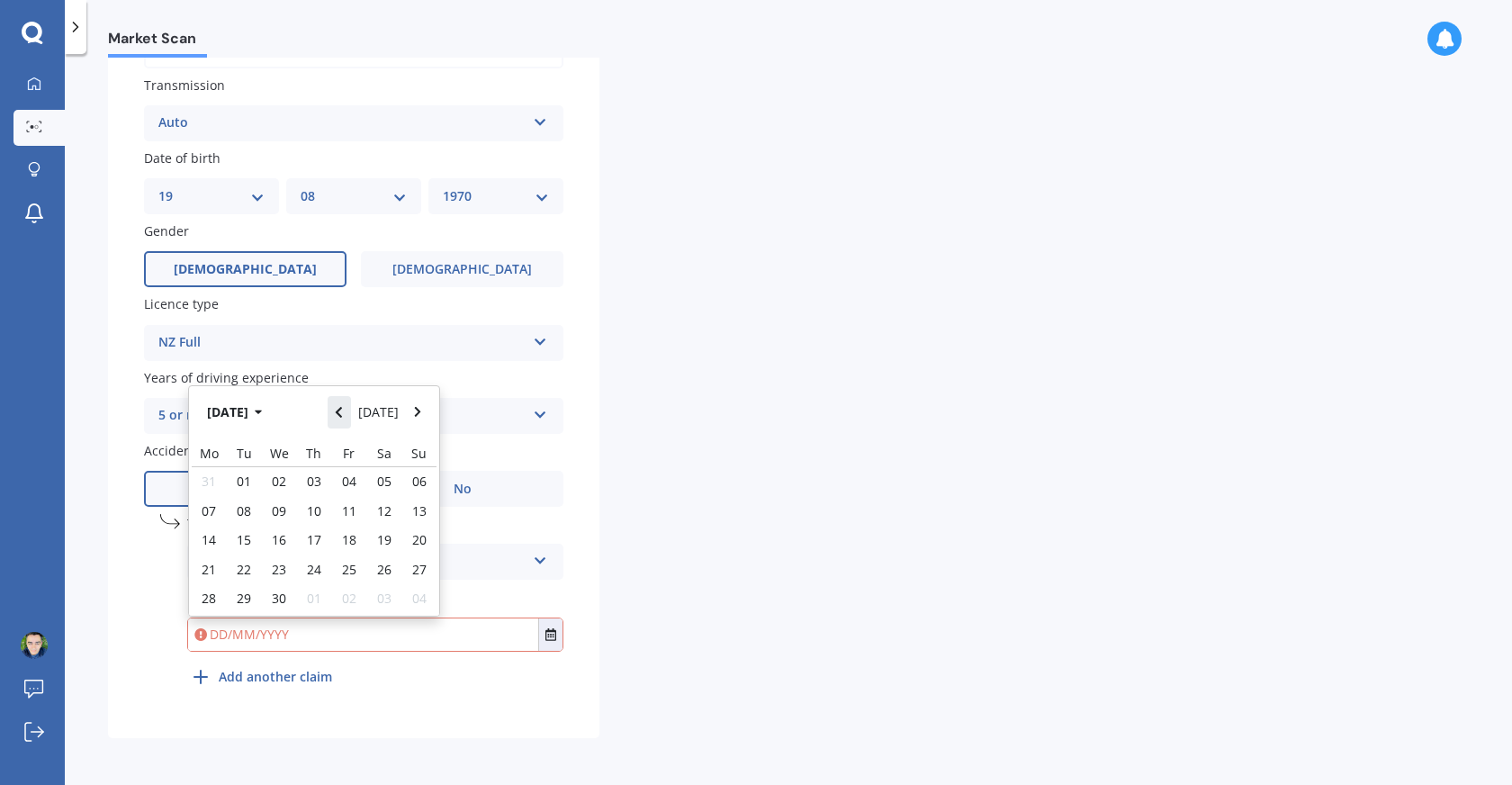
click at [351, 417] on button "Navigate back" at bounding box center [340, 412] width 24 height 32
click at [351, 417] on button "Navigate back" at bounding box center [340, 406] width 24 height 32
click at [351, 417] on button "Navigate back" at bounding box center [340, 412] width 24 height 32
click at [351, 417] on button "Navigate back" at bounding box center [340, 406] width 24 height 32
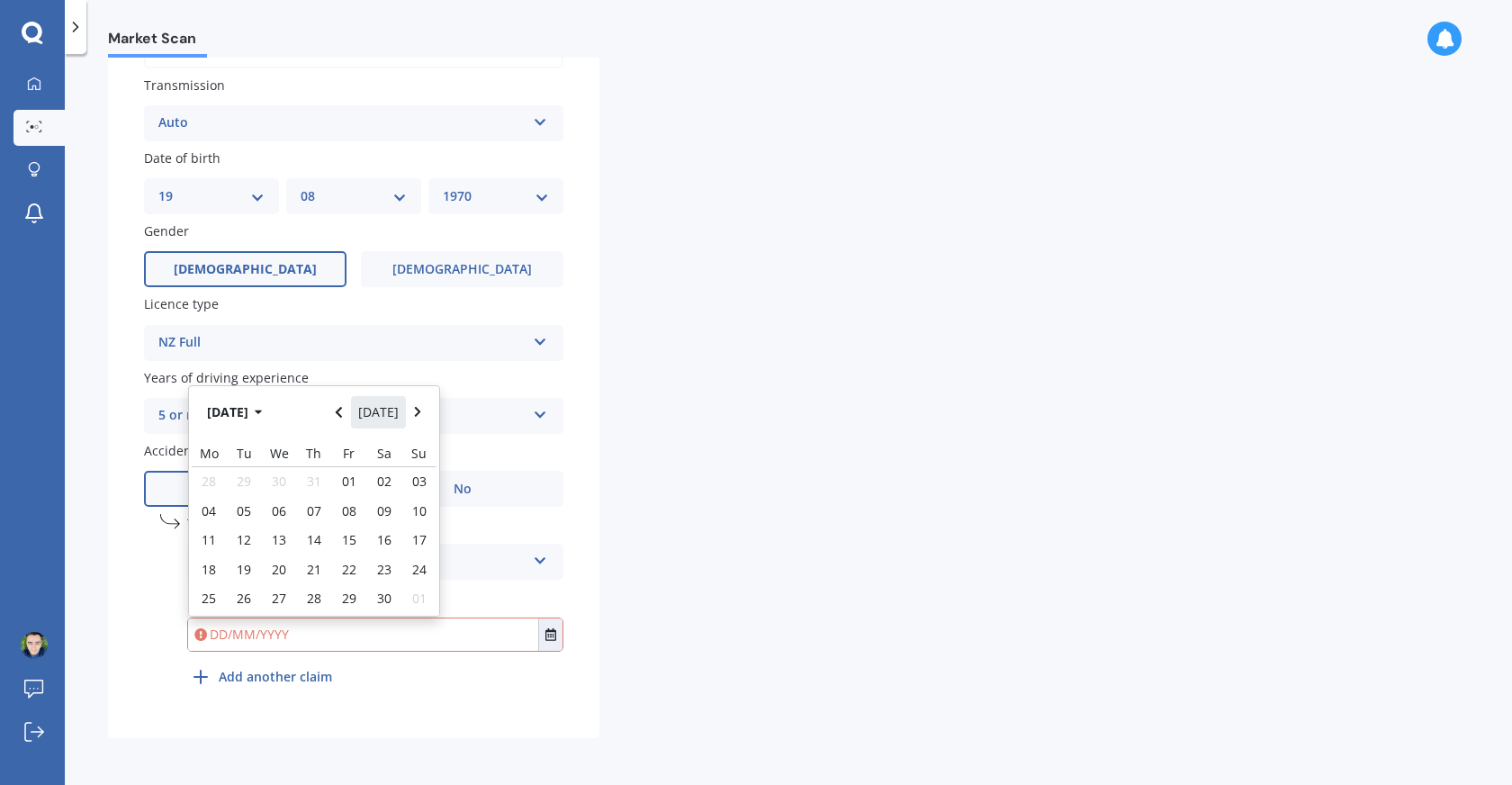
click at [397, 419] on button "[DATE]" at bounding box center [378, 412] width 56 height 32
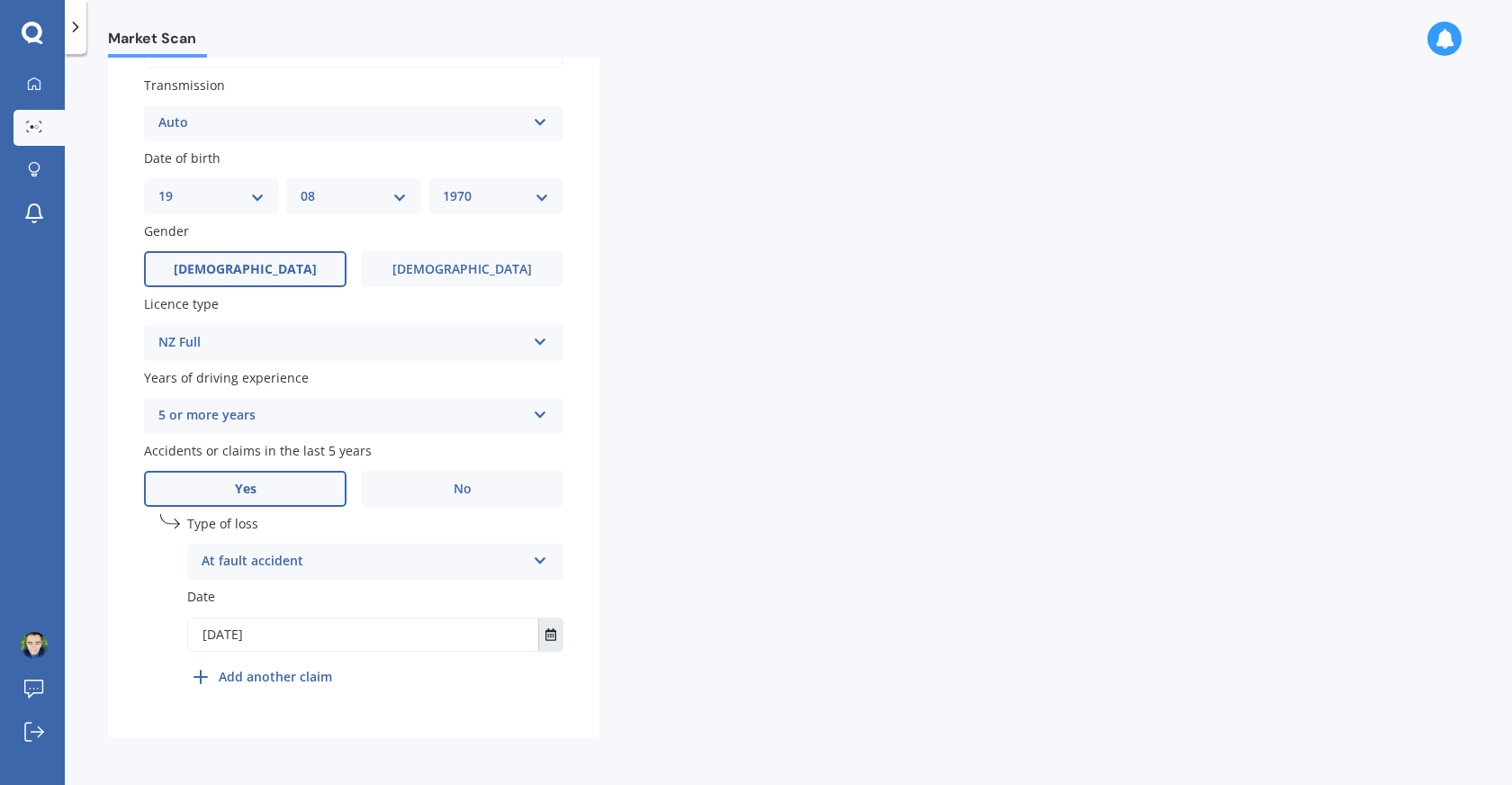
click at [550, 642] on button "Select date" at bounding box center [551, 633] width 25 height 32
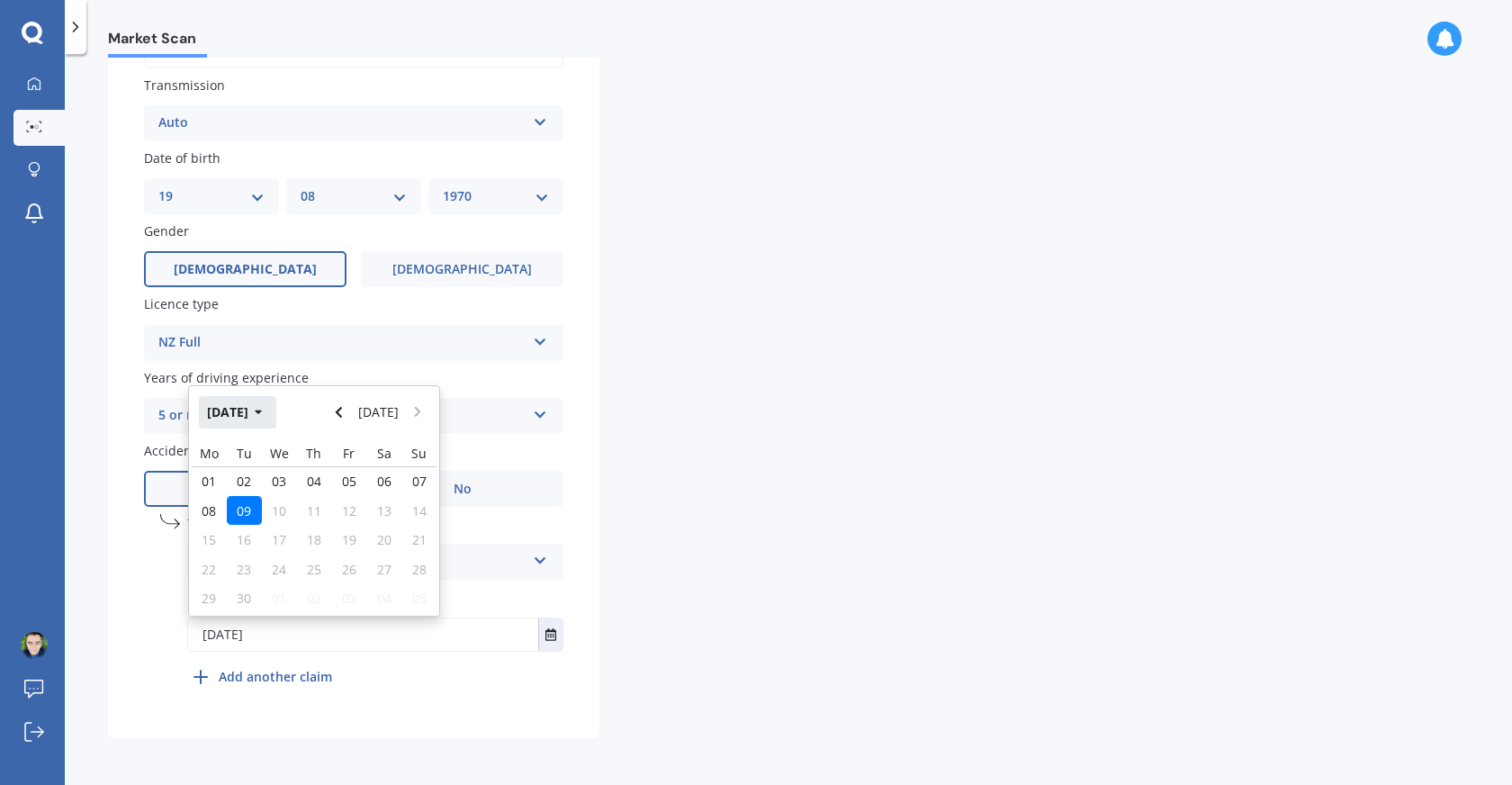
click at [263, 414] on icon "button" at bounding box center [258, 413] width 8 height 13
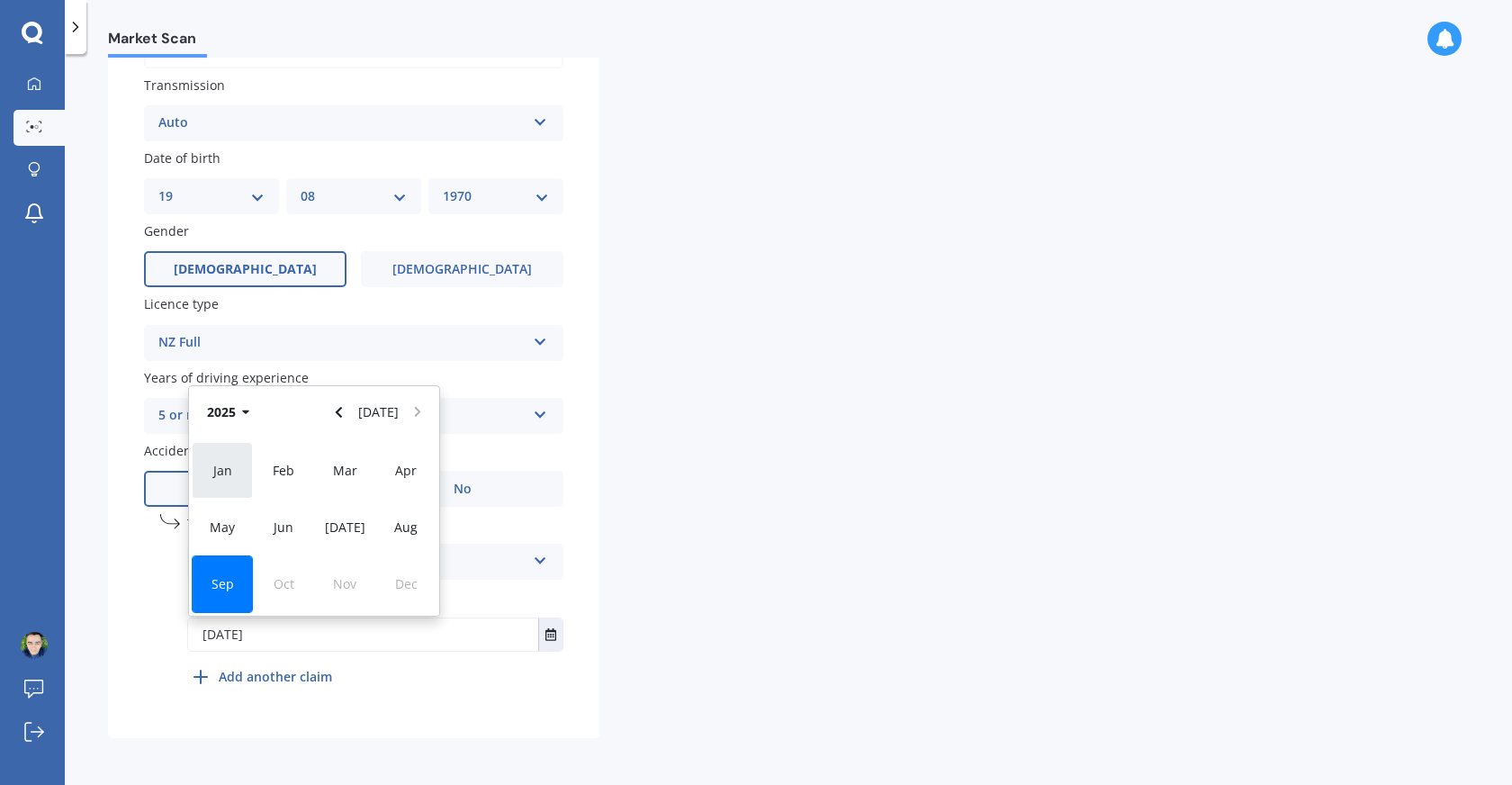
click at [233, 466] on div "Jan" at bounding box center [222, 470] width 61 height 57
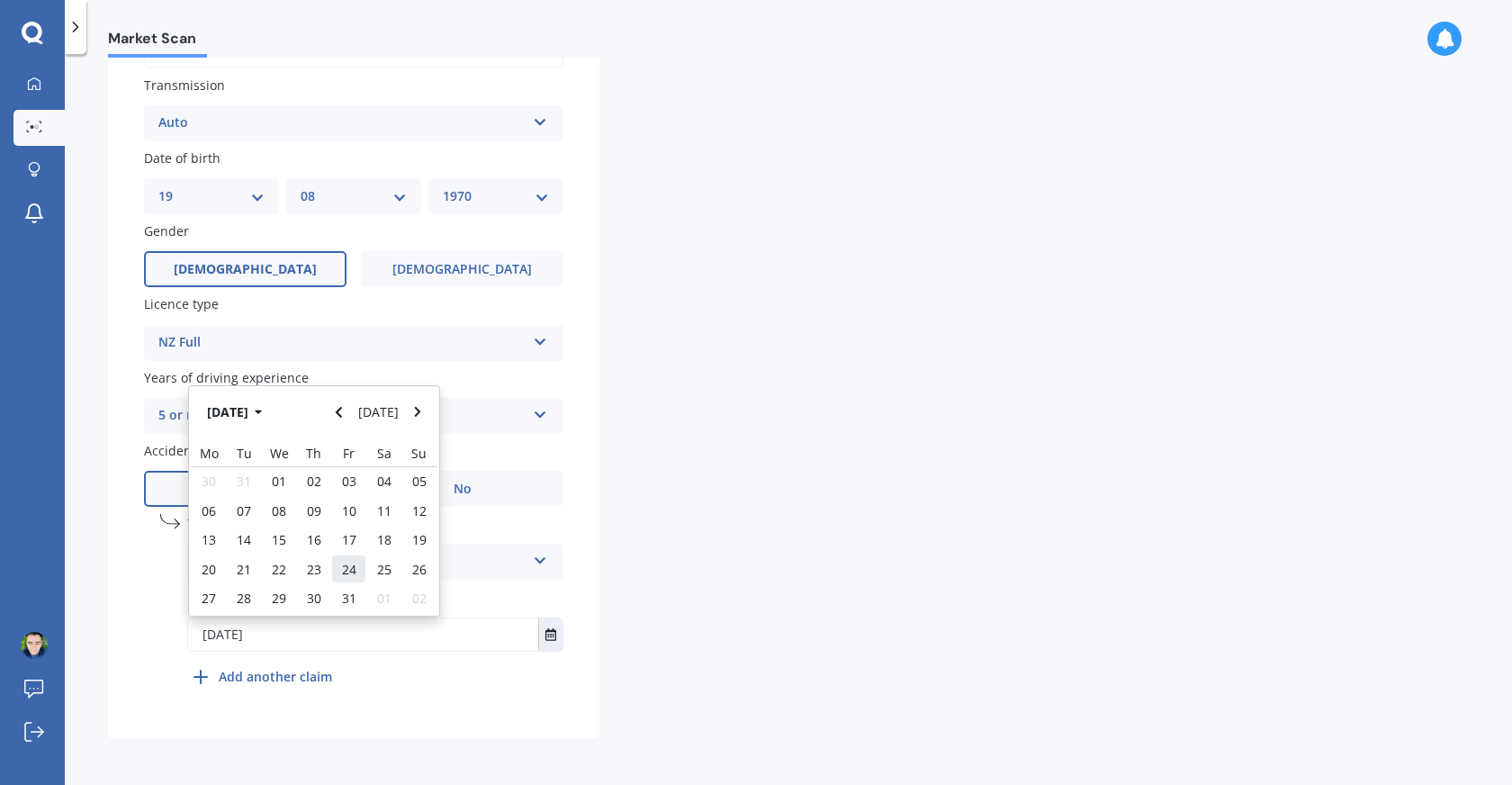
click at [354, 569] on span "24" at bounding box center [350, 569] width 15 height 17
type input "[DATE]"
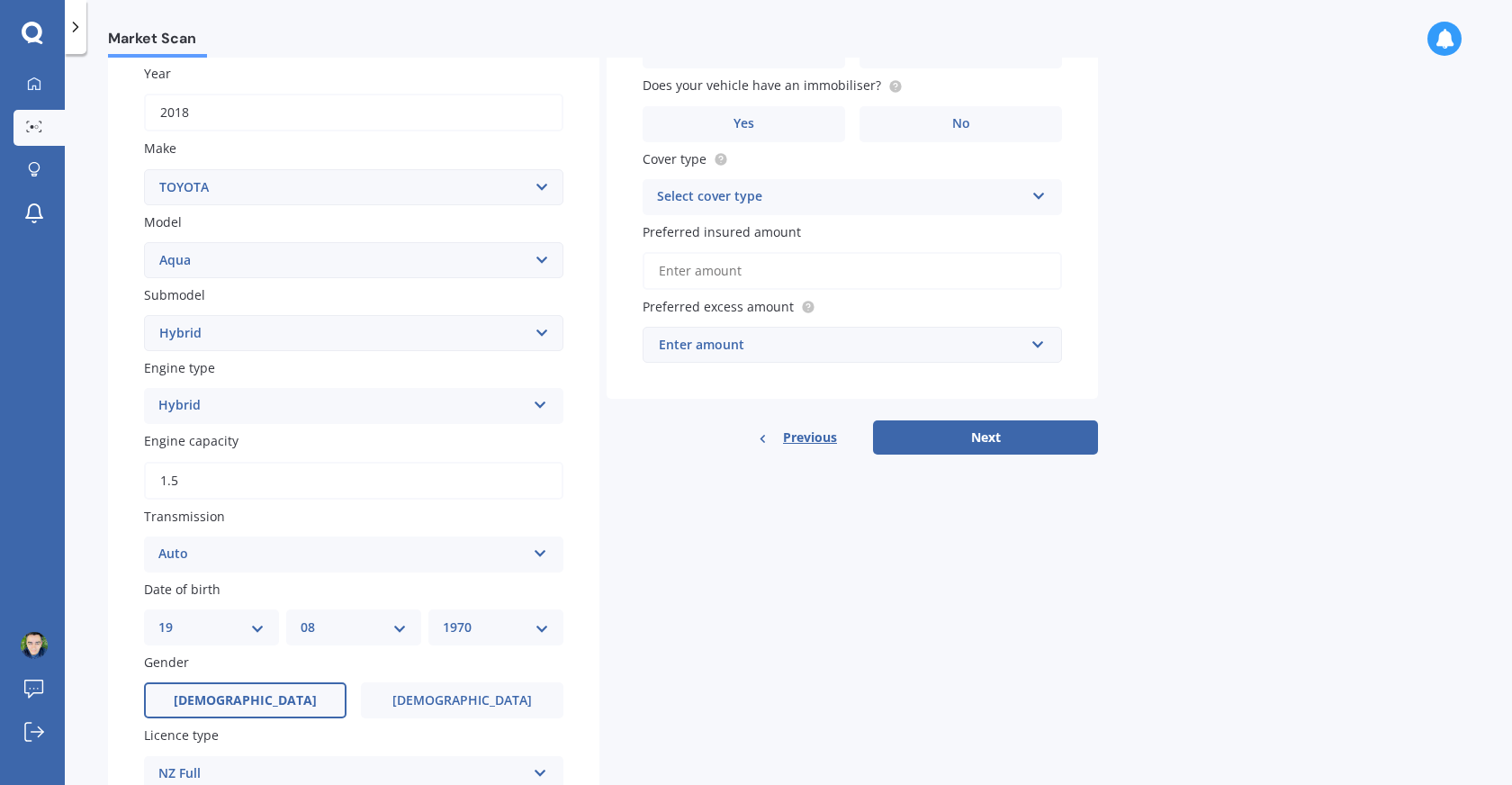
scroll to position [0, 0]
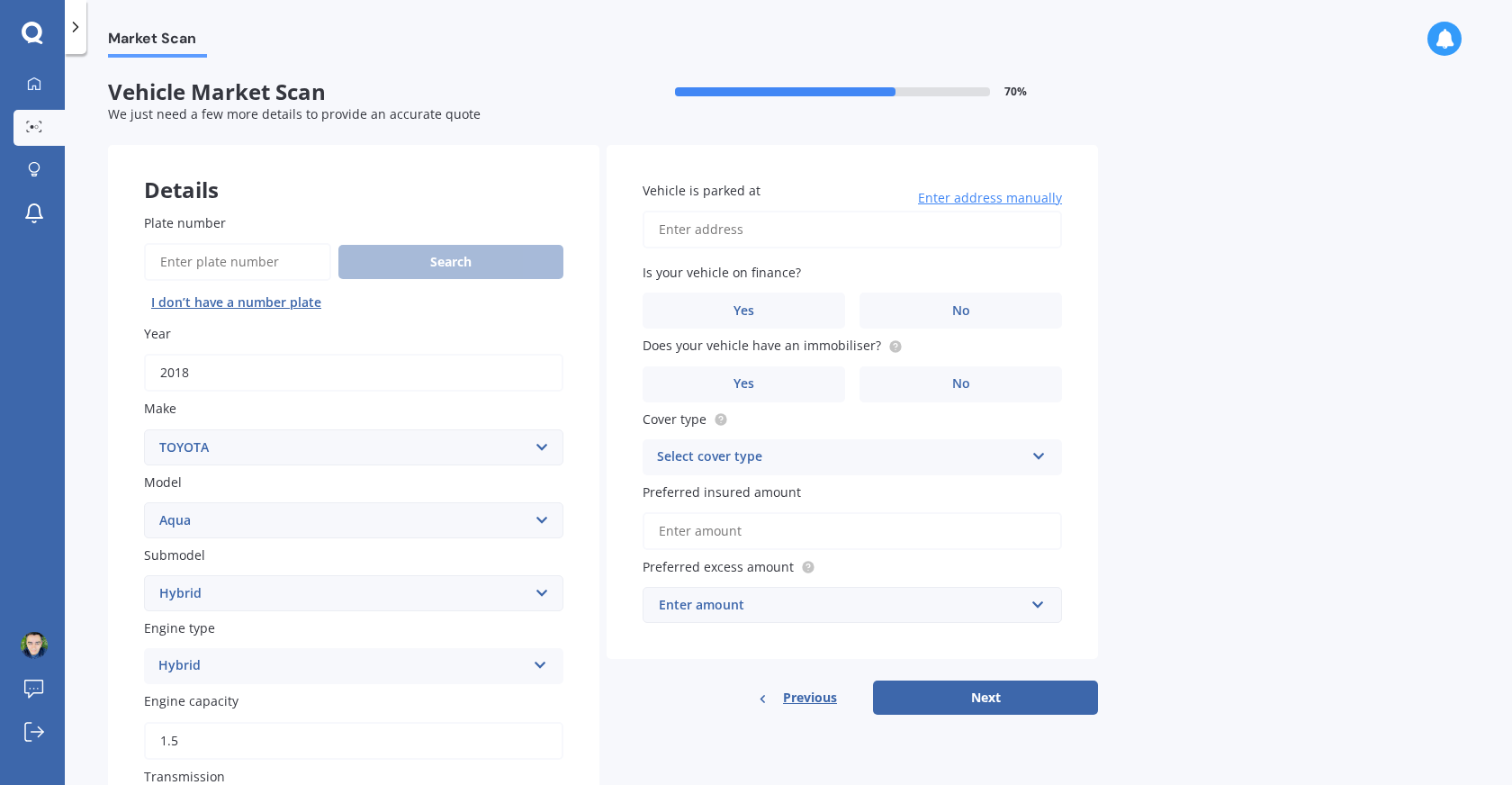
click at [729, 223] on input "Vehicle is parked at" at bounding box center [852, 229] width 419 height 37
type input "[STREET_ADDRESS]"
click at [799, 300] on label "Yes" at bounding box center [744, 309] width 203 height 36
click at [0, 0] on input "Yes" at bounding box center [0, 0] width 0 height 0
click at [793, 377] on label "Yes" at bounding box center [744, 383] width 203 height 36
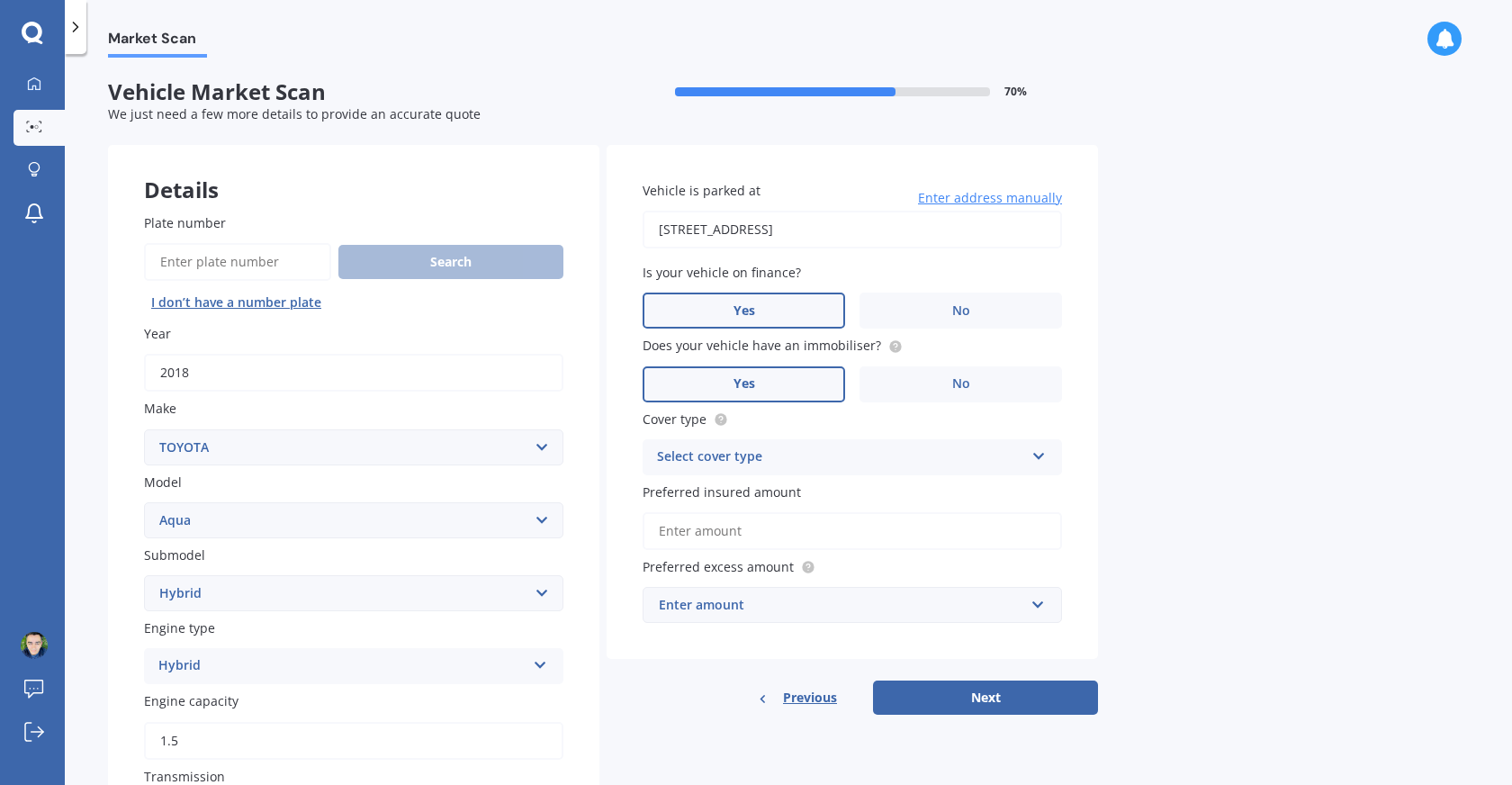
click at [0, 0] on input "Yes" at bounding box center [0, 0] width 0 height 0
click at [796, 461] on div "Select cover type" at bounding box center [841, 457] width 367 height 22
click at [794, 491] on div "Comprehensive" at bounding box center [852, 492] width 417 height 32
click at [790, 529] on input "Preferred insured amount" at bounding box center [852, 530] width 419 height 37
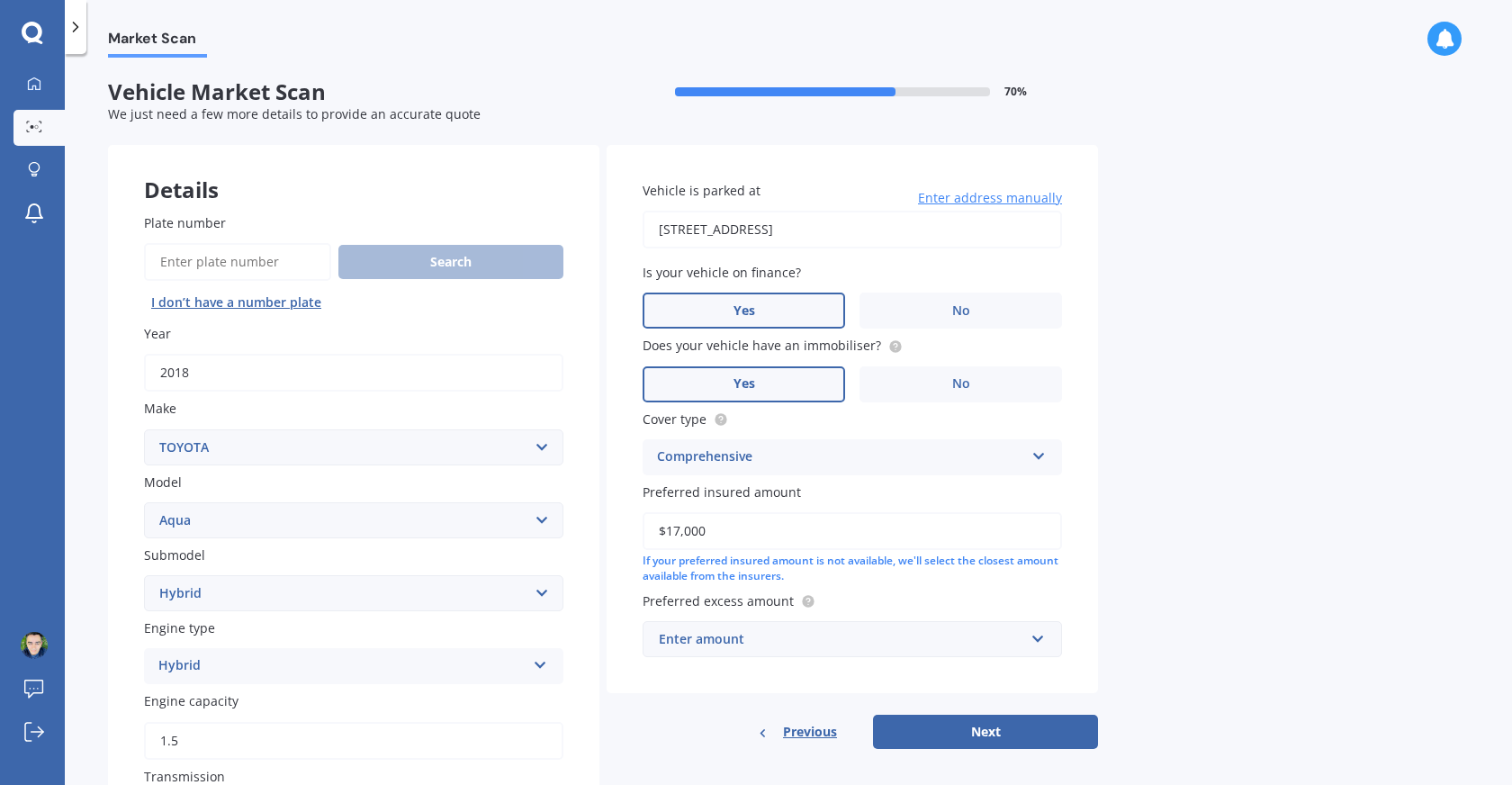
type input "$17,000"
click at [855, 640] on div "Enter amount" at bounding box center [842, 639] width 365 height 20
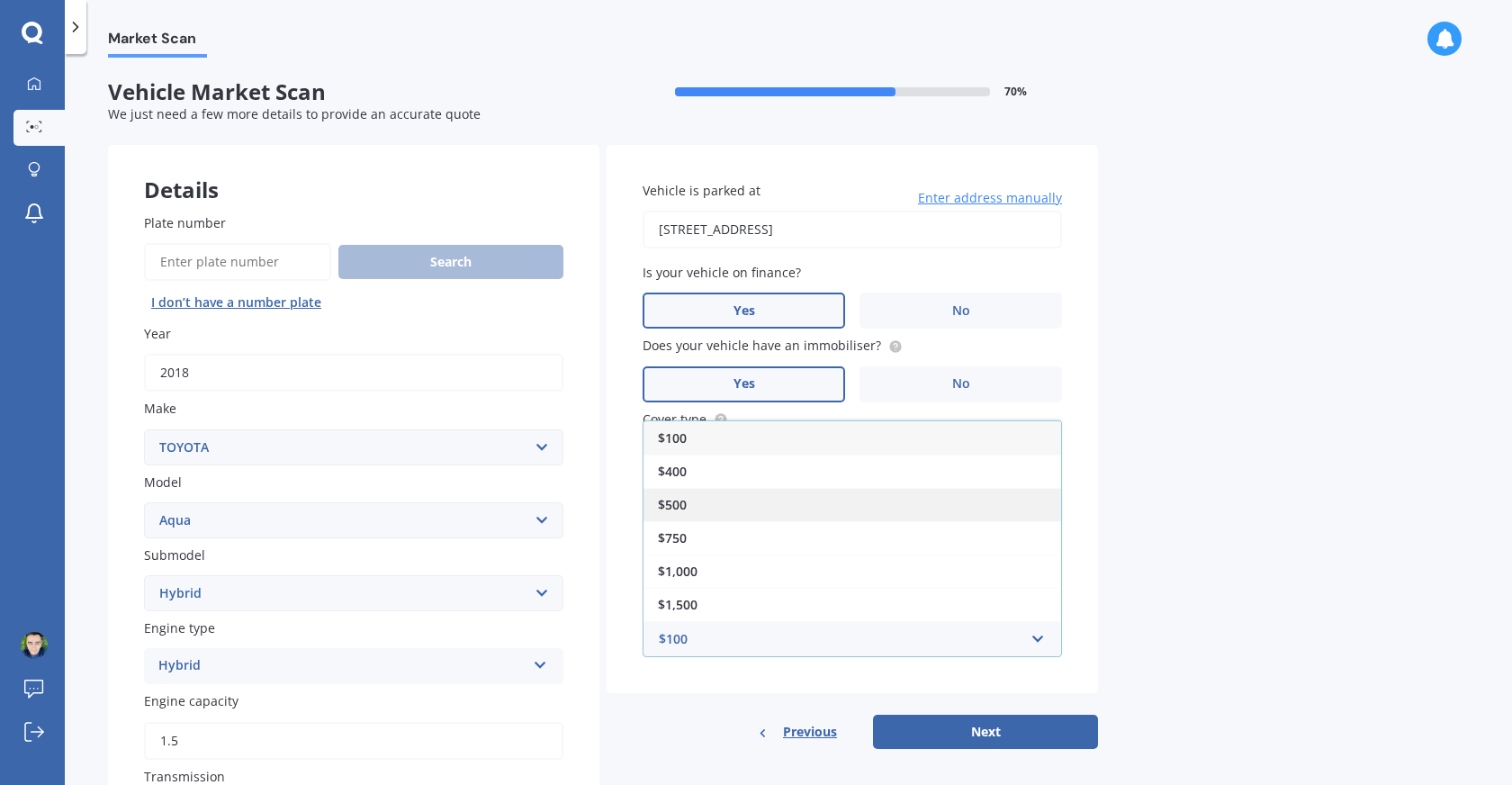
click at [850, 508] on div "$500" at bounding box center [852, 504] width 417 height 33
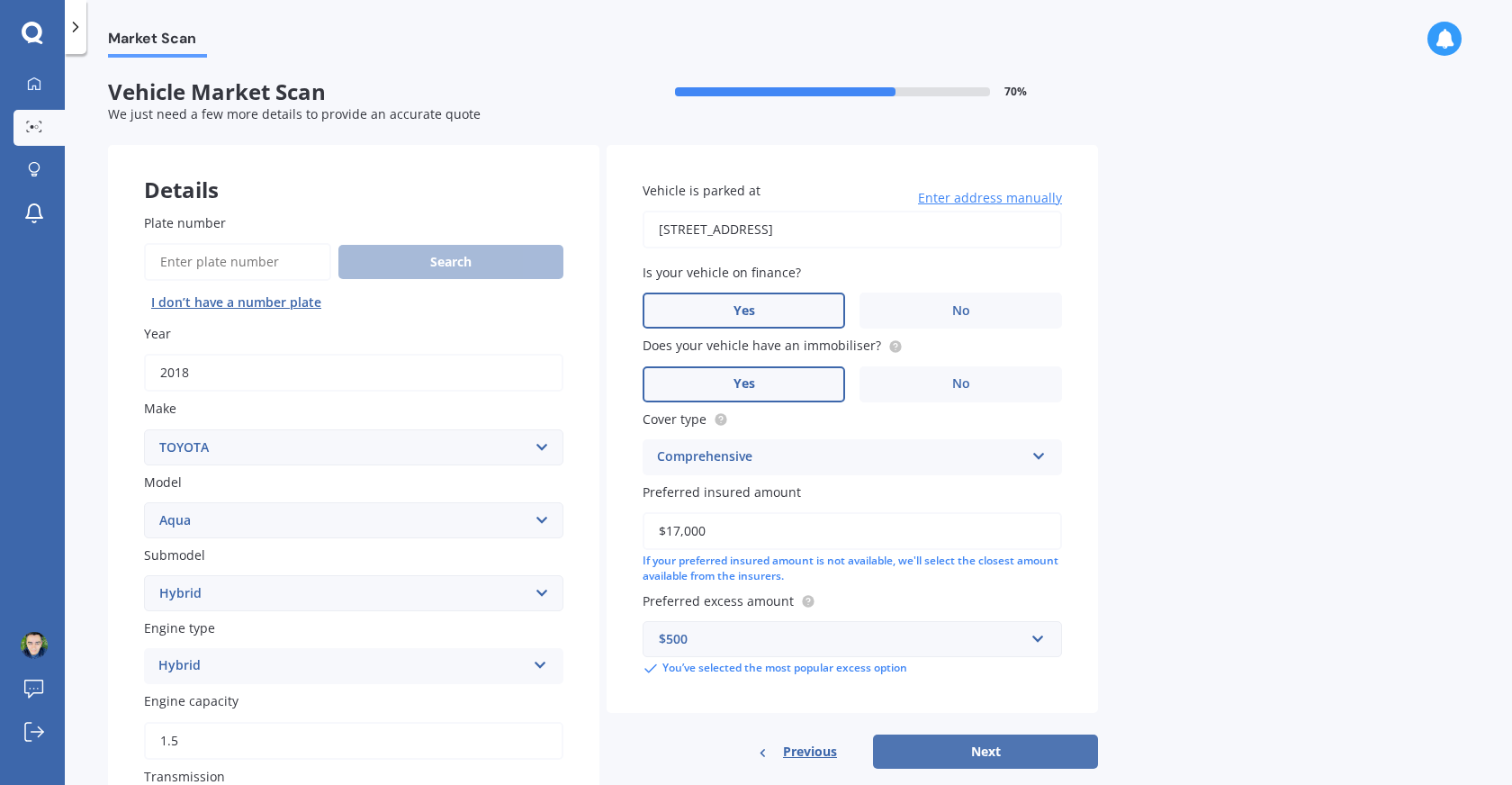
click at [918, 747] on button "Next" at bounding box center [985, 750] width 225 height 34
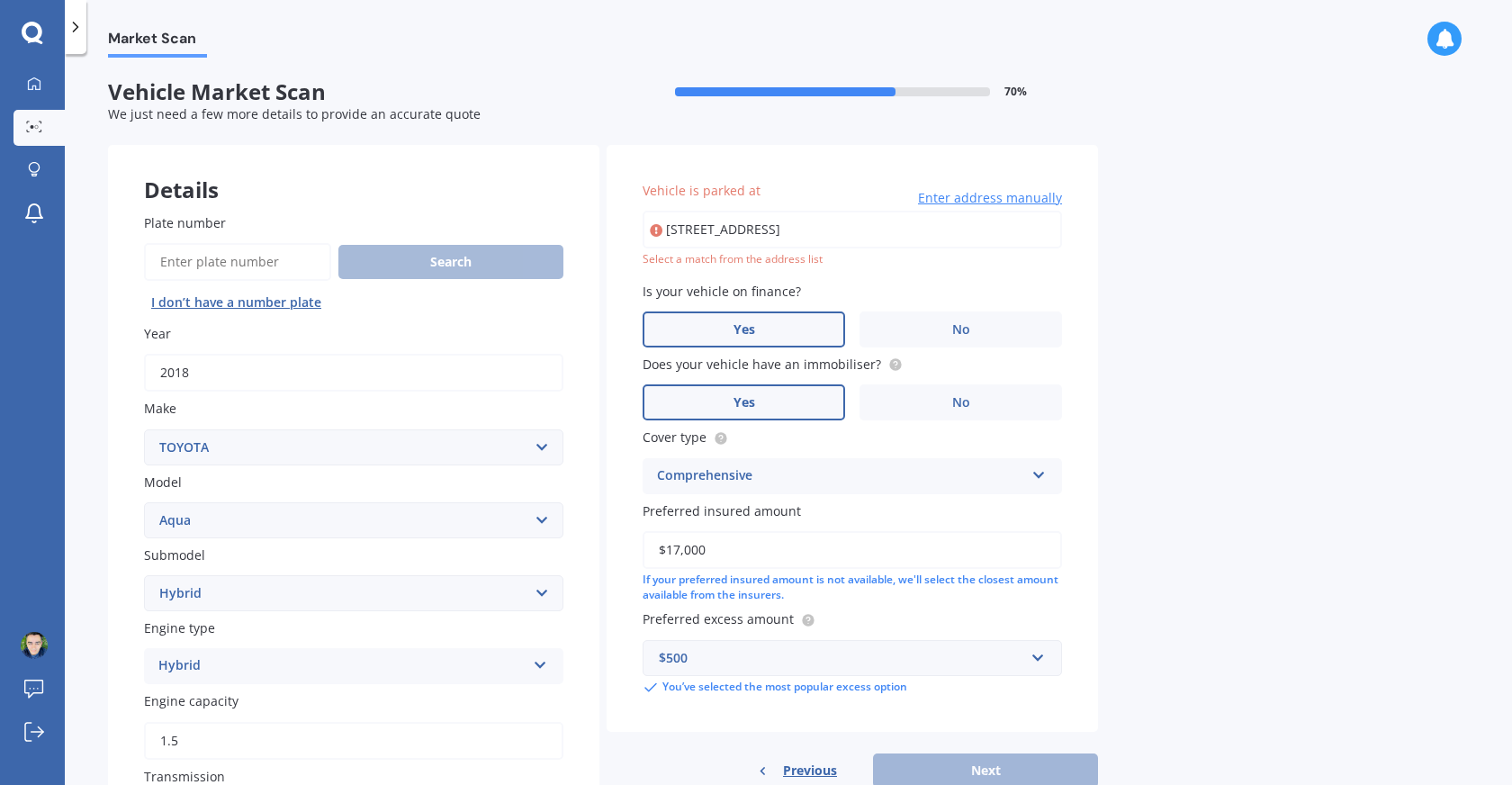
click at [938, 237] on input "[STREET_ADDRESS]" at bounding box center [852, 229] width 419 height 37
drag, startPoint x: 938, startPoint y: 237, endPoint x: 774, endPoint y: 230, distance: 164.1
click at [774, 230] on input "[STREET_ADDRESS]" at bounding box center [852, 229] width 419 height 37
type input "[STREET_ADDRESS]"
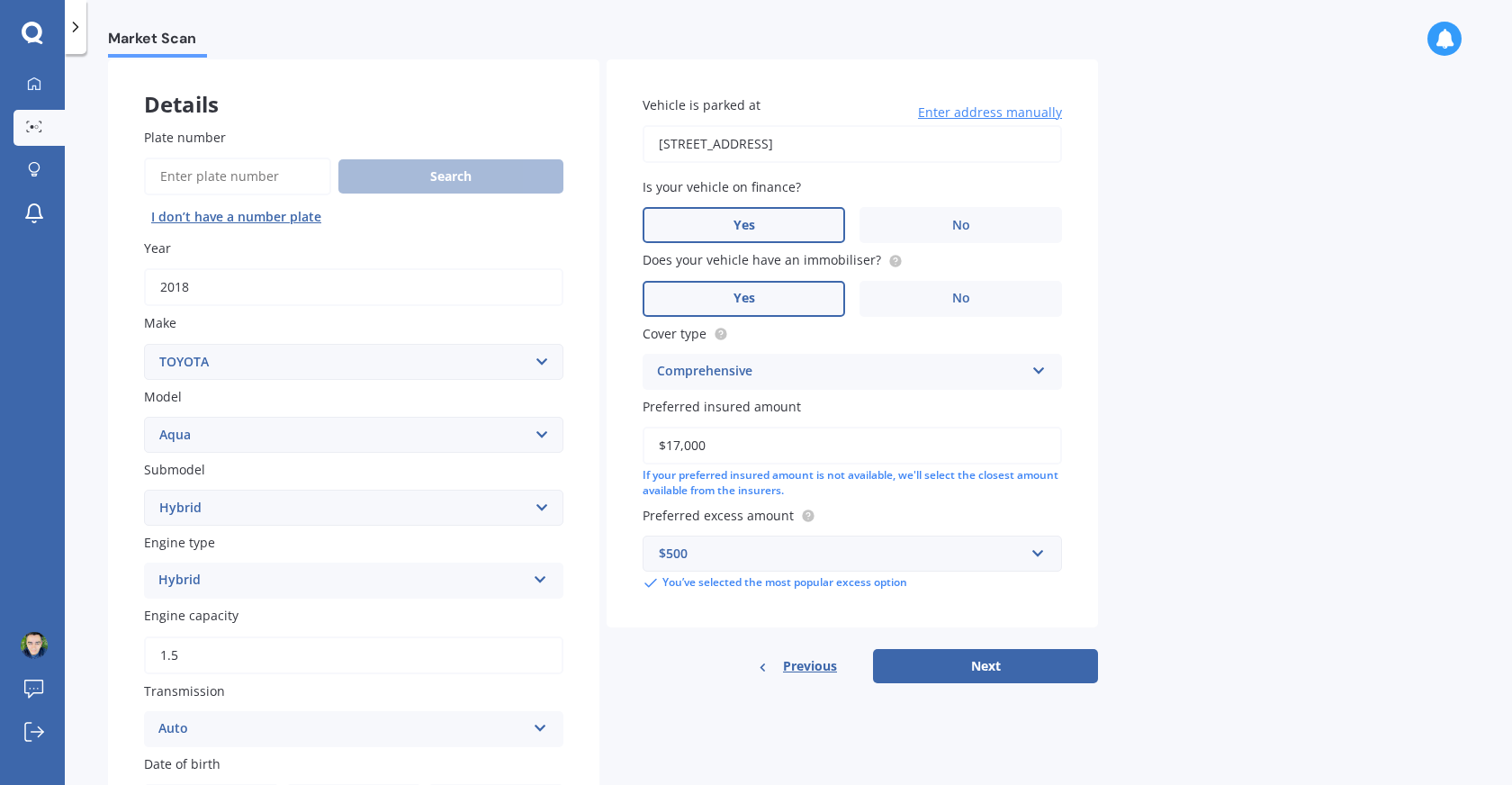
scroll to position [88, 0]
click at [975, 660] on button "Next" at bounding box center [985, 664] width 225 height 34
select select "19"
select select "08"
select select "1970"
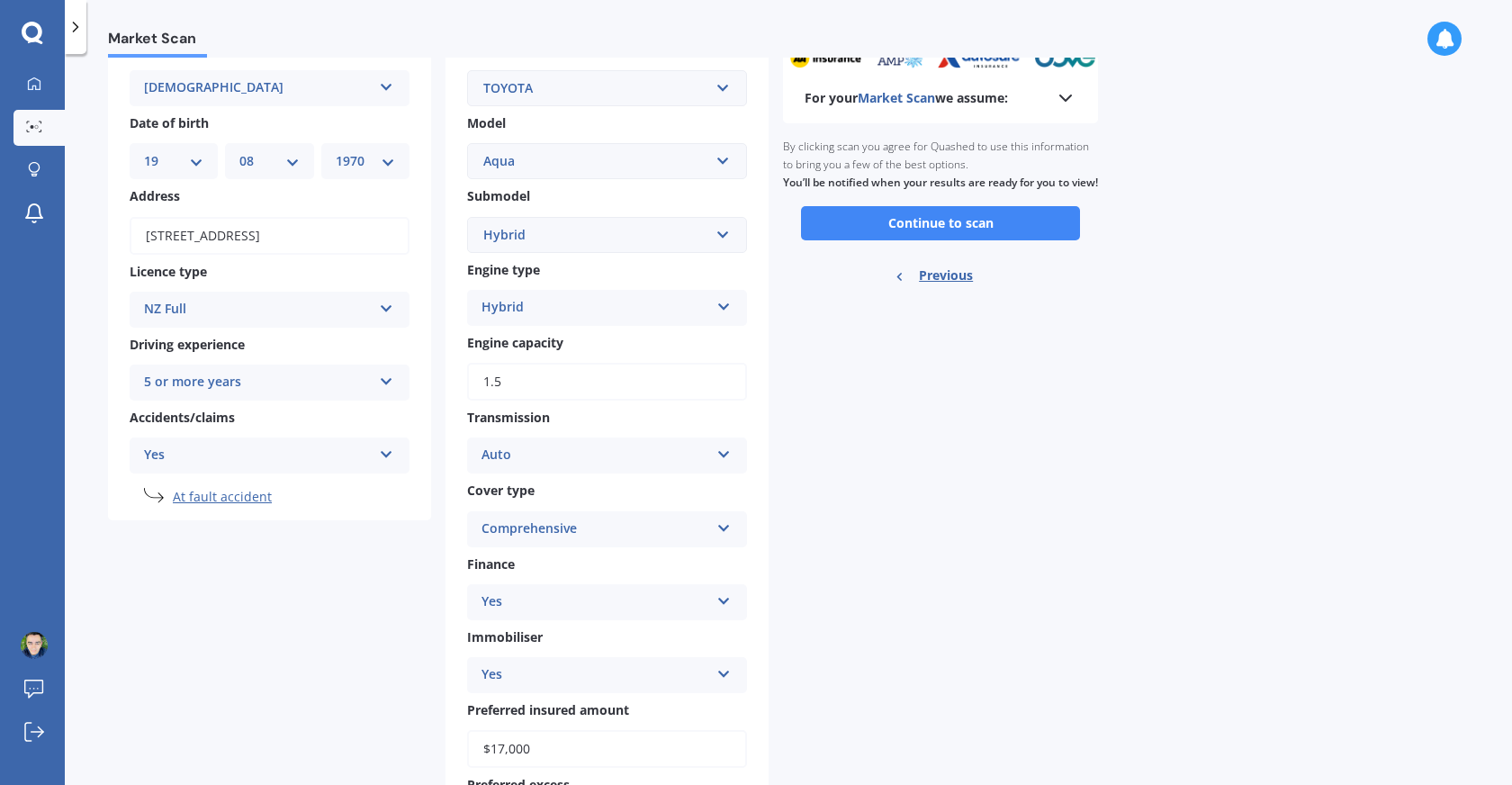
scroll to position [0, 0]
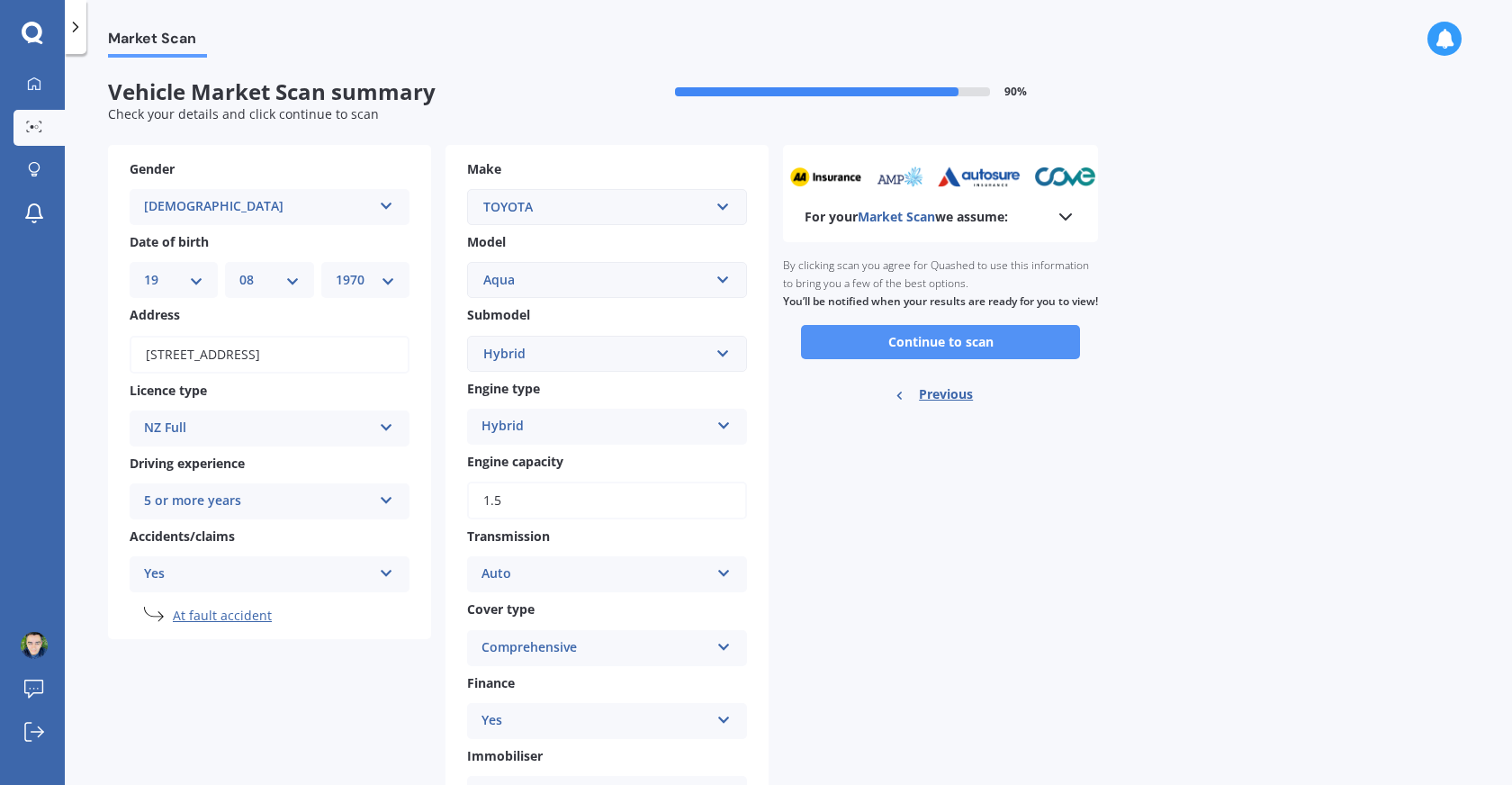
click at [1017, 359] on button "Continue to scan" at bounding box center [940, 341] width 279 height 34
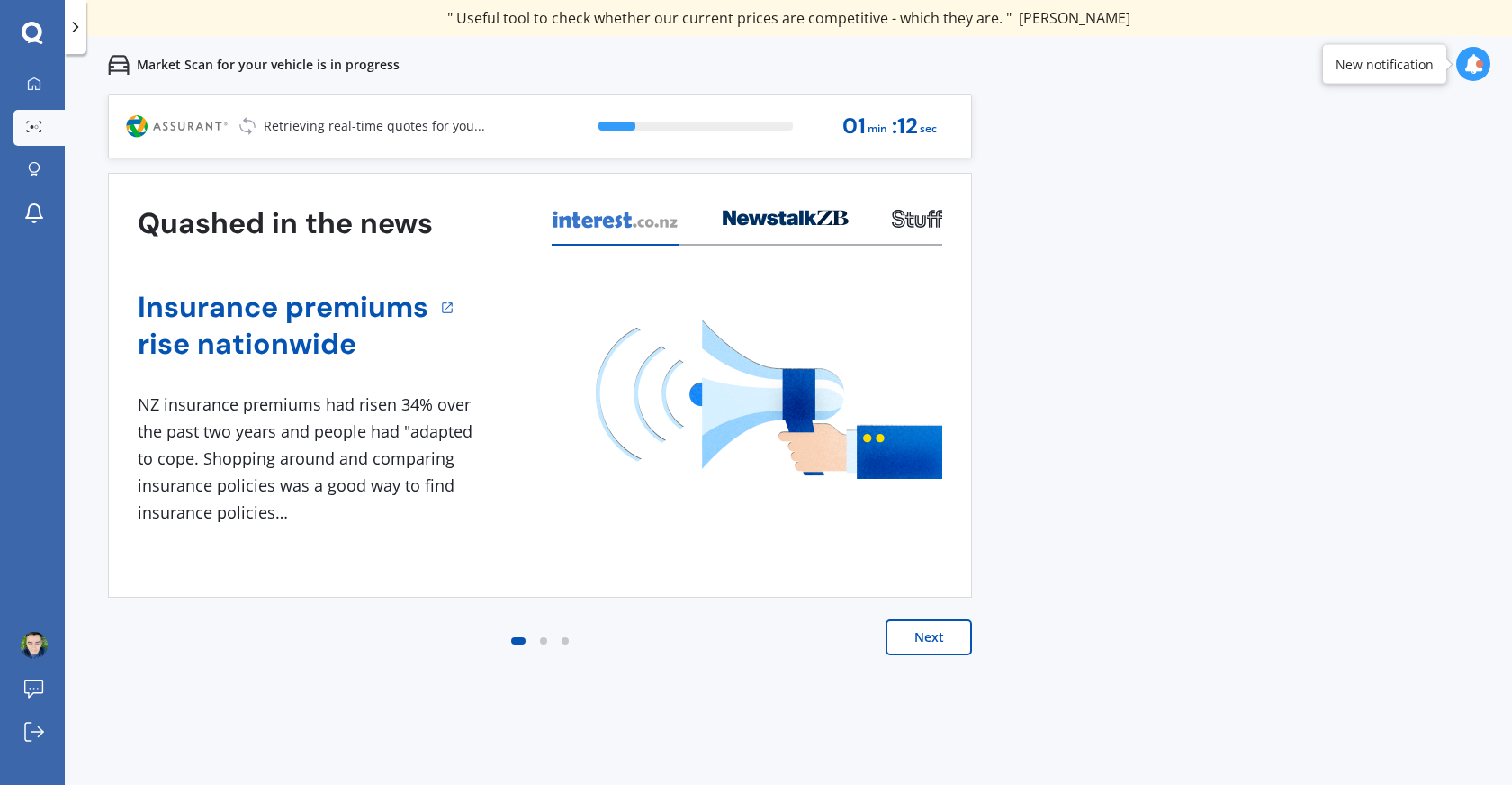
click at [1467, 67] on icon at bounding box center [1474, 64] width 20 height 20
click at [1312, 287] on div "Previous 60,000+ Kiwis have signed up to shop and save on insurance with us " H…" at bounding box center [788, 487] width 1447 height 785
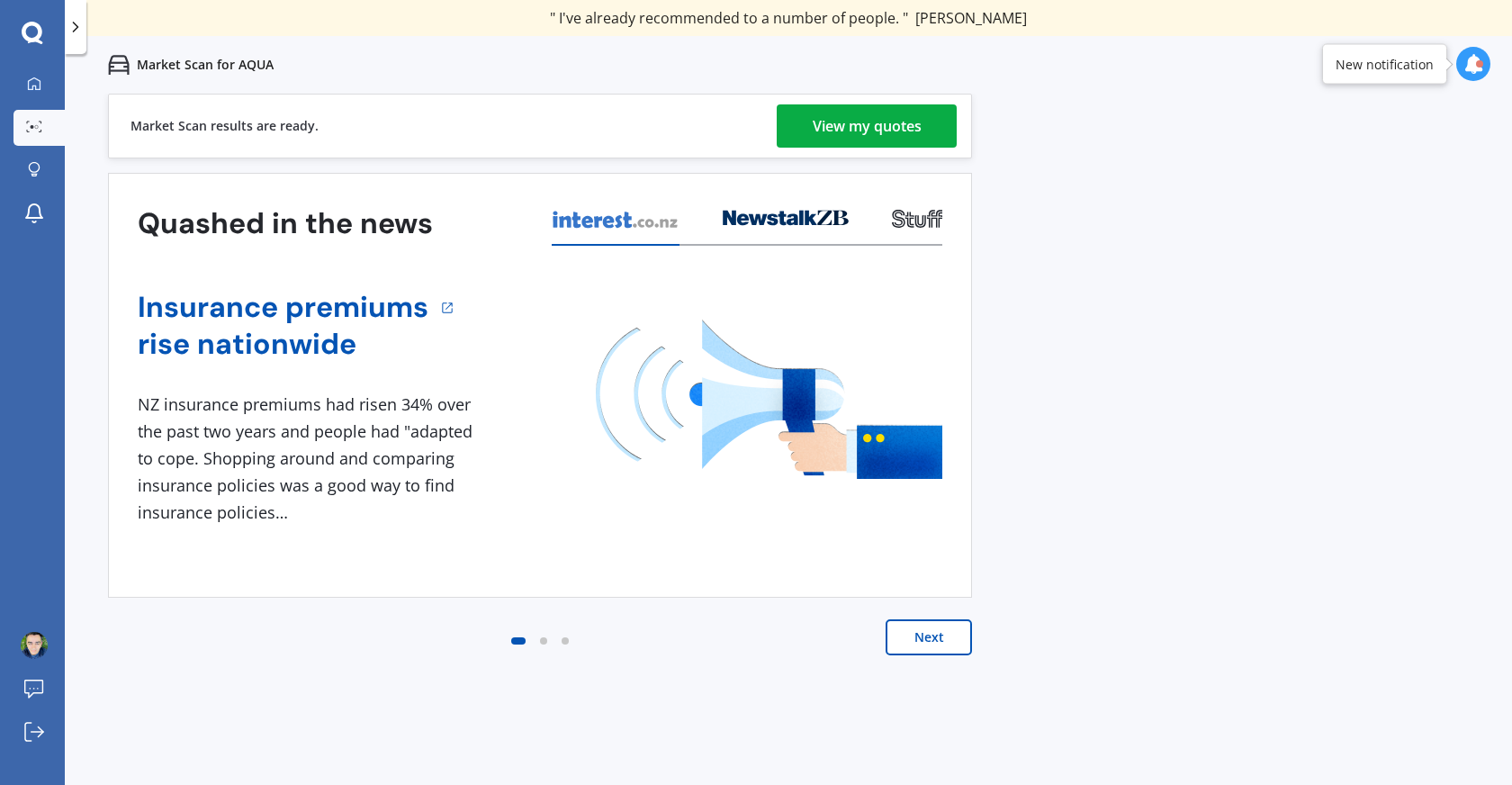
click at [885, 125] on div "View my quotes" at bounding box center [866, 125] width 109 height 43
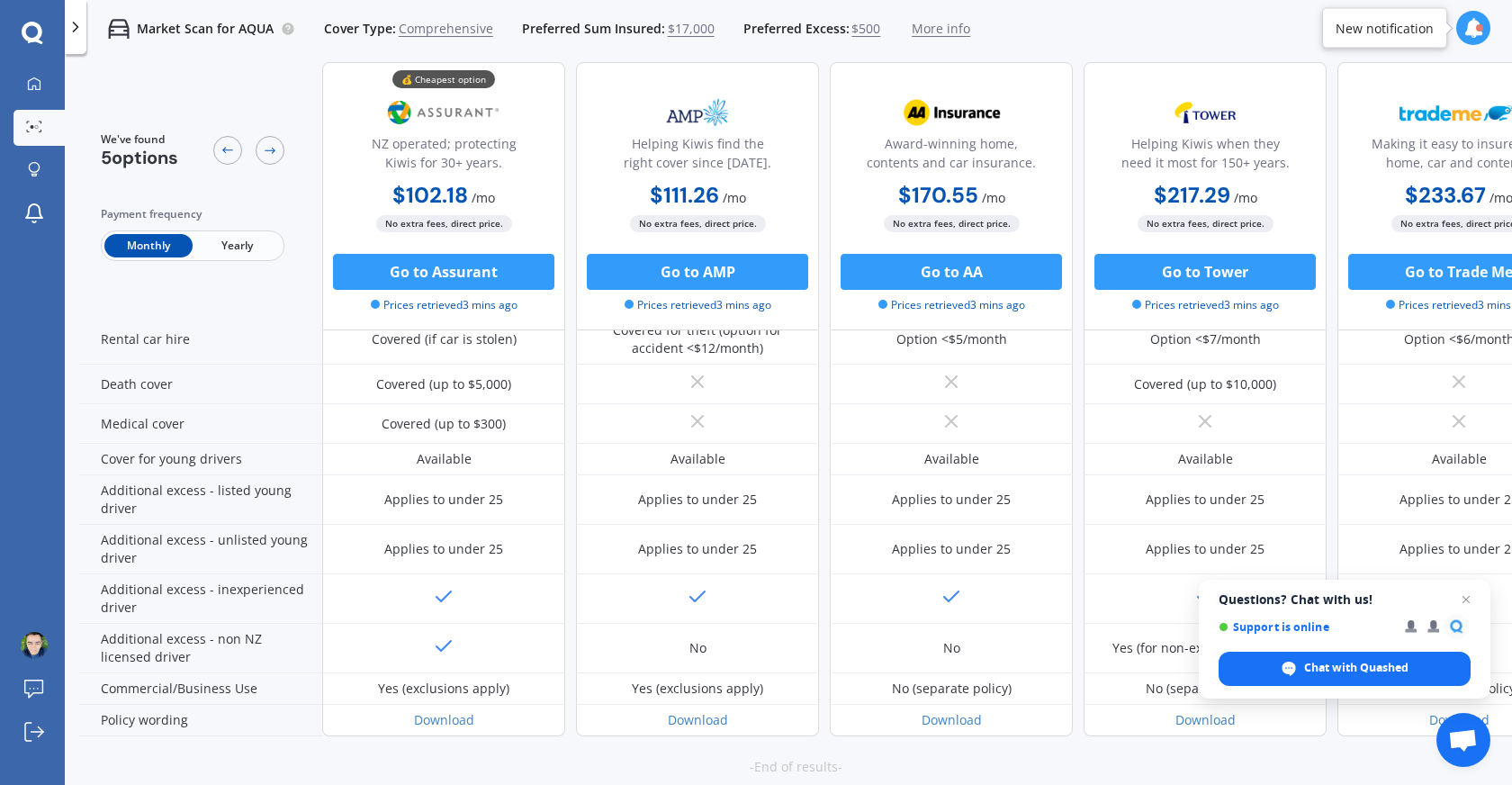
scroll to position [832, 0]
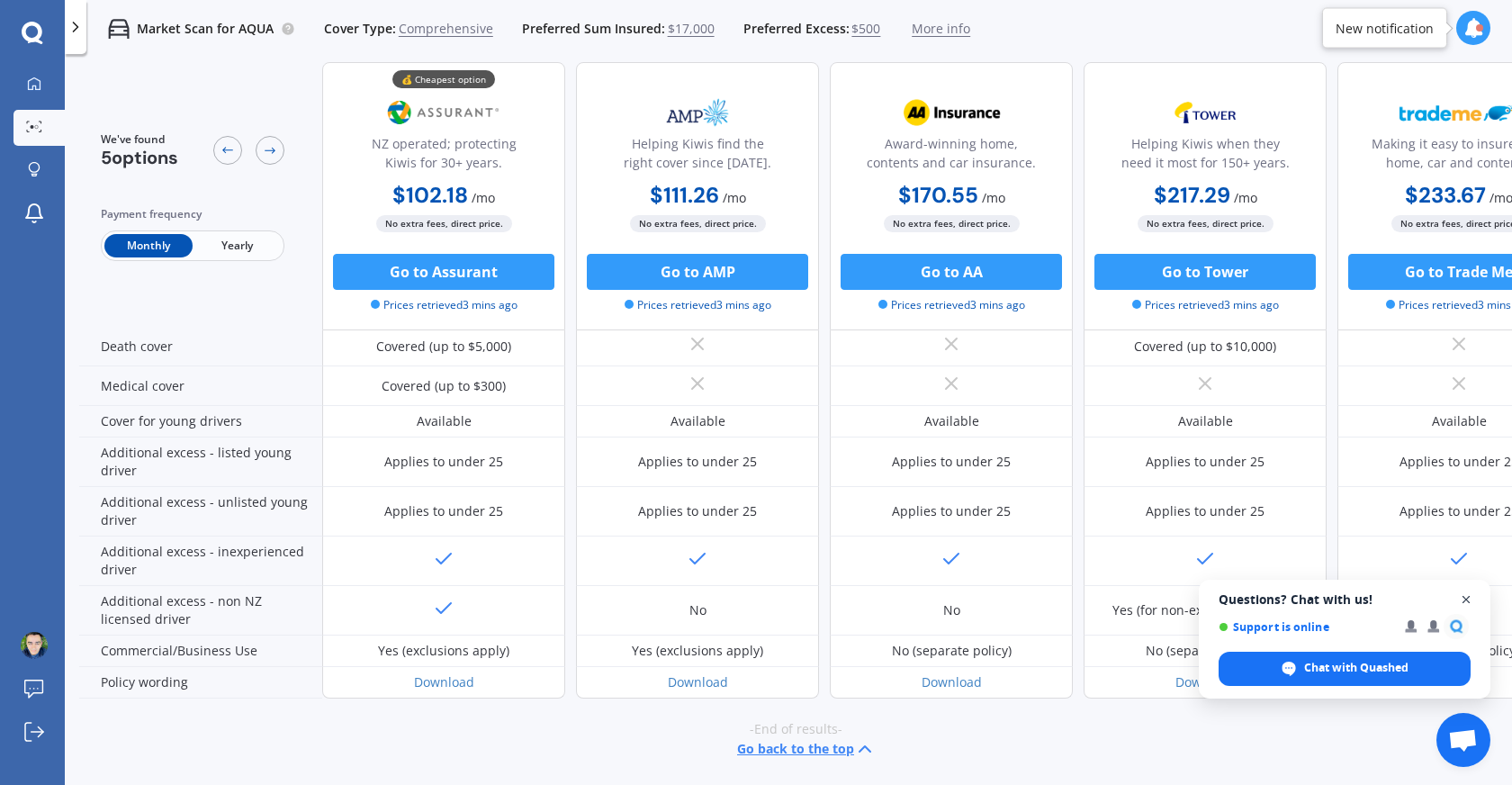
click at [1465, 596] on span "Close chat" at bounding box center [1466, 600] width 23 height 23
